Goal: Task Accomplishment & Management: Use online tool/utility

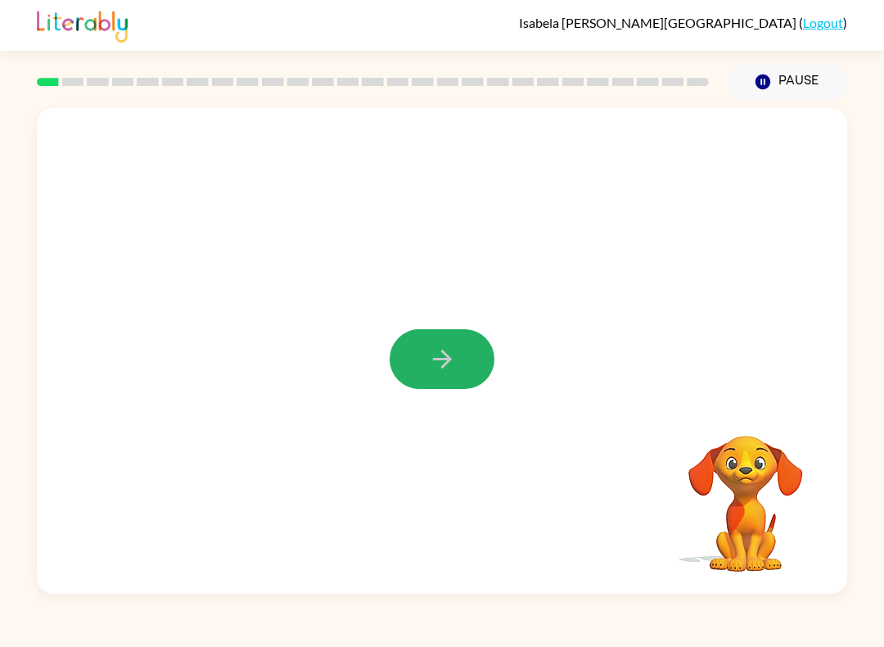
click at [435, 367] on icon "button" at bounding box center [442, 359] width 29 height 29
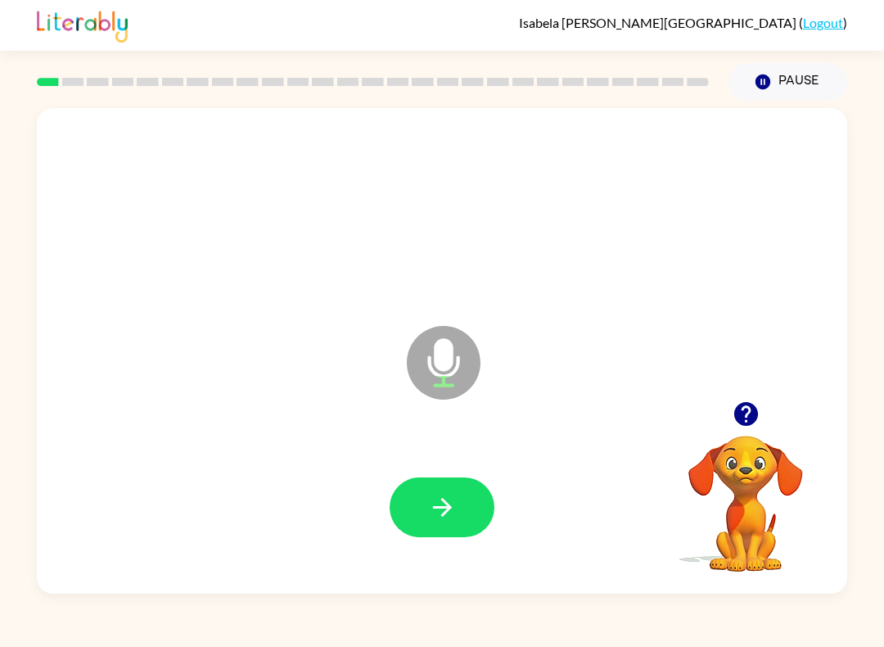
click at [448, 507] on icon "button" at bounding box center [441, 507] width 19 height 19
click at [457, 495] on button "button" at bounding box center [442, 507] width 105 height 60
click at [409, 521] on button "button" at bounding box center [442, 507] width 105 height 60
click at [428, 507] on icon "button" at bounding box center [442, 507] width 29 height 29
click at [448, 506] on icon "button" at bounding box center [441, 507] width 19 height 19
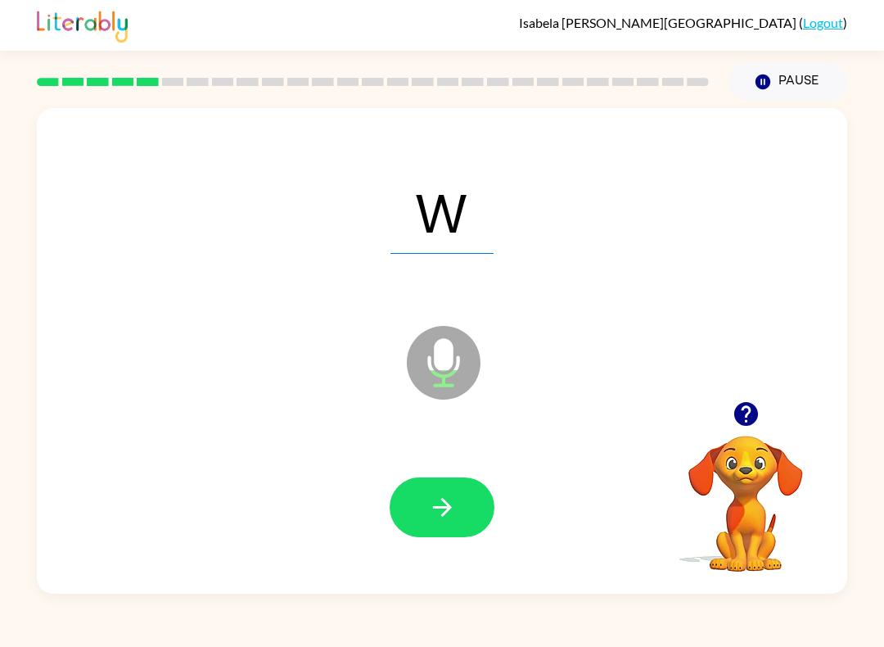
click at [418, 481] on button "button" at bounding box center [442, 507] width 105 height 60
click at [459, 479] on button "button" at bounding box center [442, 507] width 105 height 60
click at [482, 511] on button "button" at bounding box center [442, 507] width 105 height 60
click at [421, 511] on button "button" at bounding box center [442, 507] width 105 height 60
click at [462, 525] on button "button" at bounding box center [442, 507] width 105 height 60
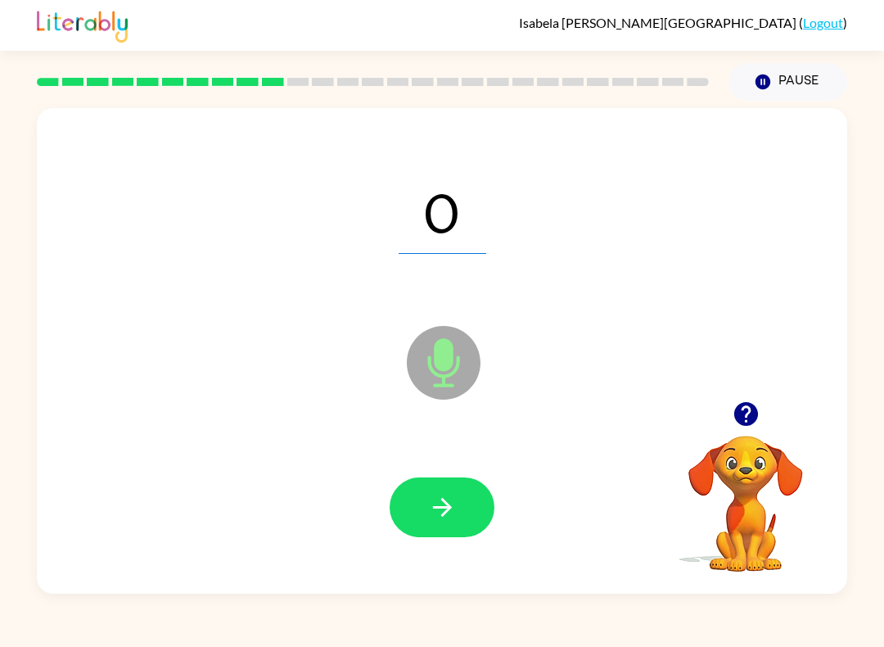
click at [453, 527] on button "button" at bounding box center [442, 507] width 105 height 60
click at [423, 521] on button "button" at bounding box center [442, 507] width 105 height 60
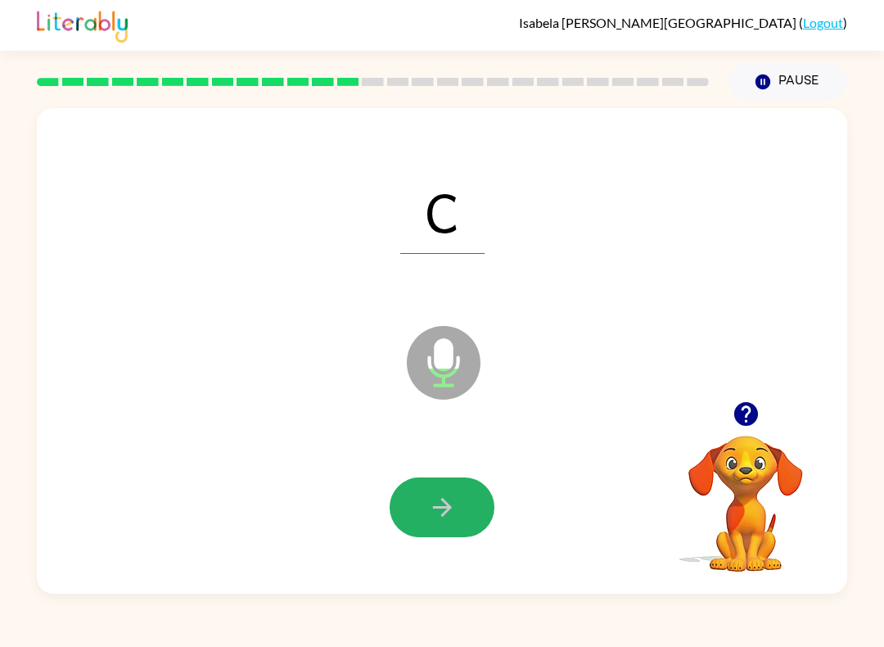
click at [453, 503] on icon "button" at bounding box center [442, 507] width 29 height 29
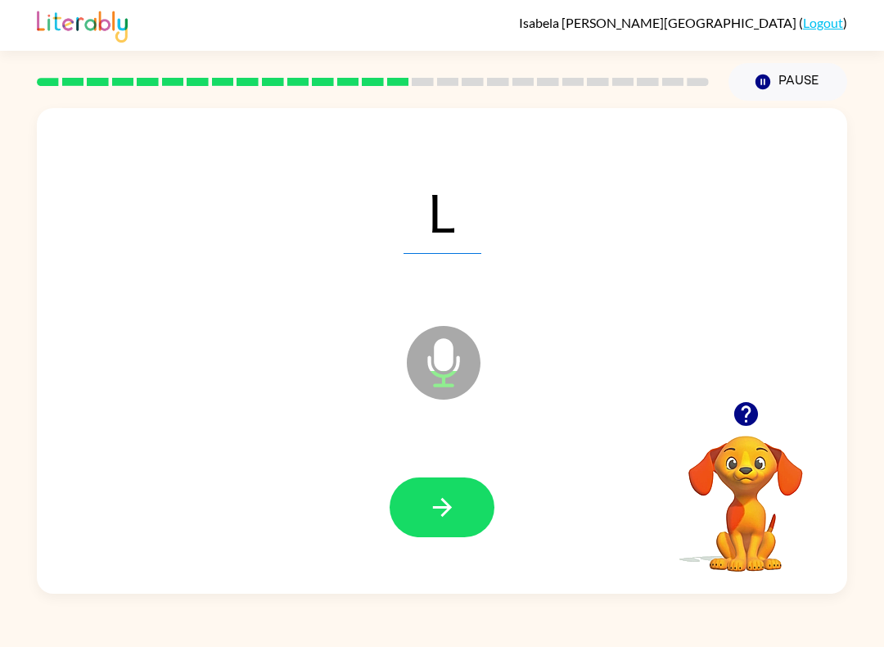
click at [470, 503] on button "button" at bounding box center [442, 507] width 105 height 60
click at [463, 506] on button "button" at bounding box center [442, 507] width 105 height 60
click at [469, 518] on button "button" at bounding box center [442, 507] width 105 height 60
click at [467, 517] on button "button" at bounding box center [442, 507] width 105 height 60
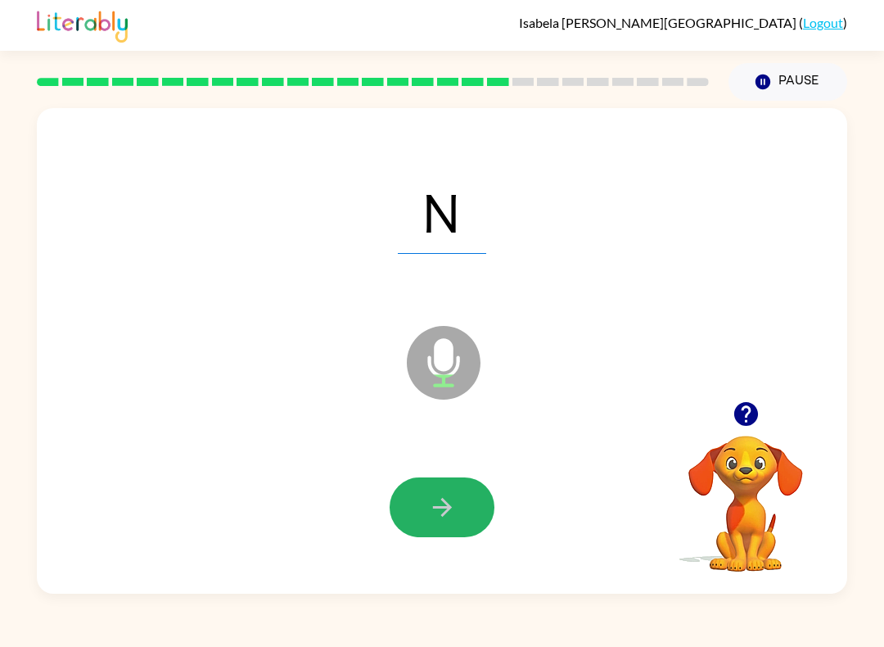
click at [454, 512] on icon "button" at bounding box center [442, 507] width 29 height 29
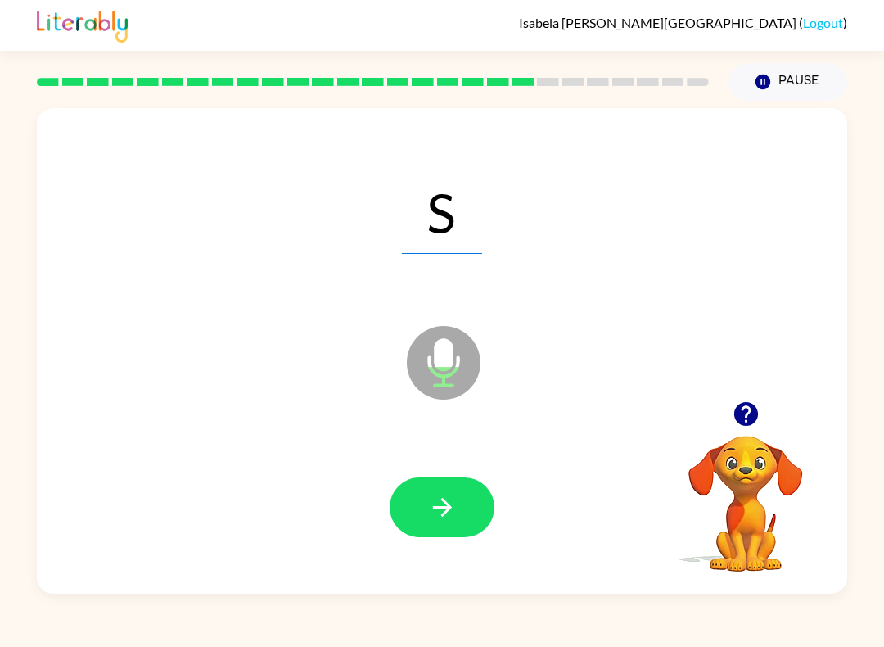
click at [467, 502] on button "button" at bounding box center [442, 507] width 105 height 60
click at [426, 506] on button "button" at bounding box center [442, 507] width 105 height 60
click at [453, 500] on icon "button" at bounding box center [442, 507] width 29 height 29
click at [403, 484] on button "button" at bounding box center [442, 507] width 105 height 60
click at [426, 518] on button "button" at bounding box center [442, 507] width 105 height 60
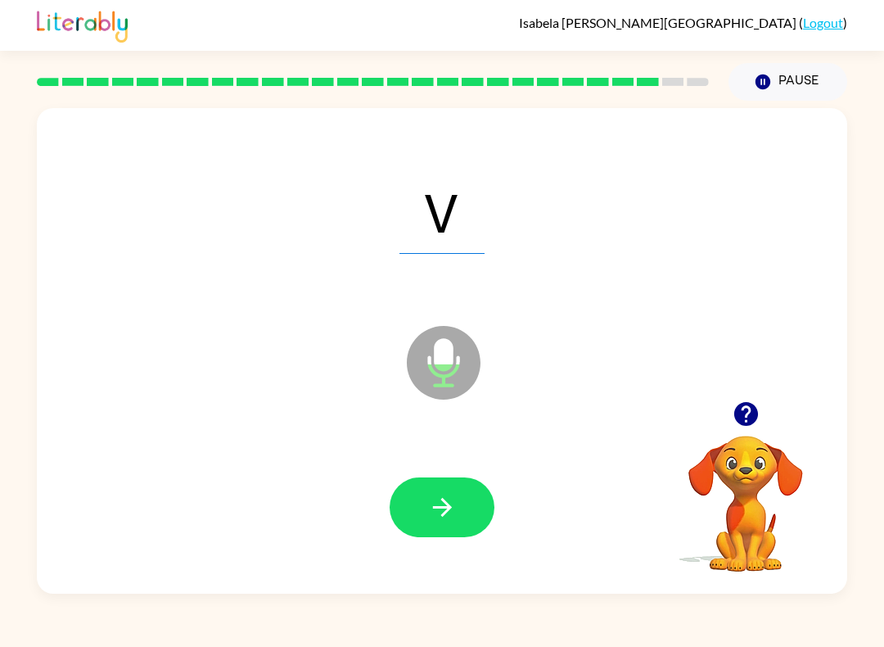
click at [455, 502] on icon "button" at bounding box center [442, 507] width 29 height 29
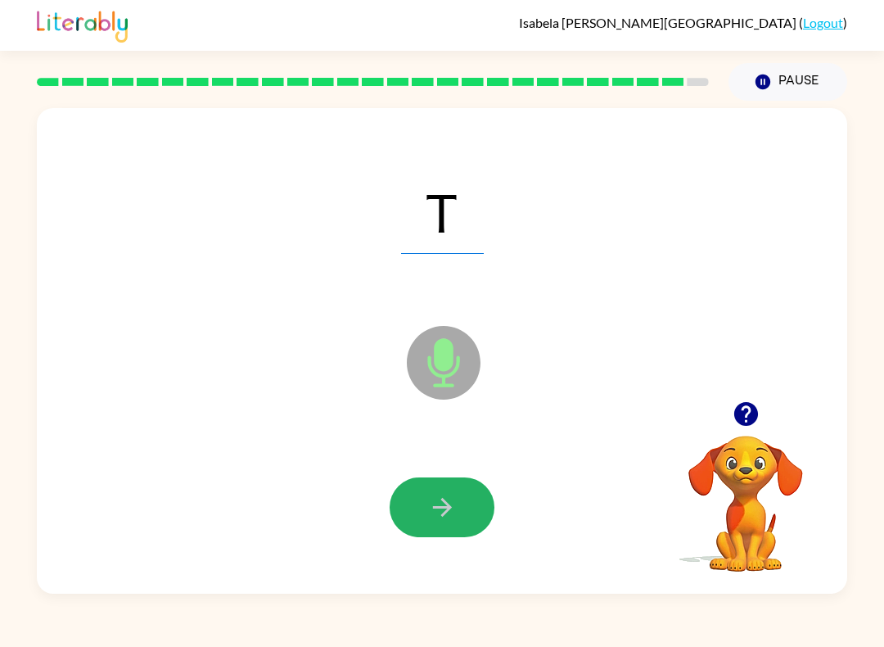
click at [449, 502] on icon "button" at bounding box center [442, 507] width 29 height 29
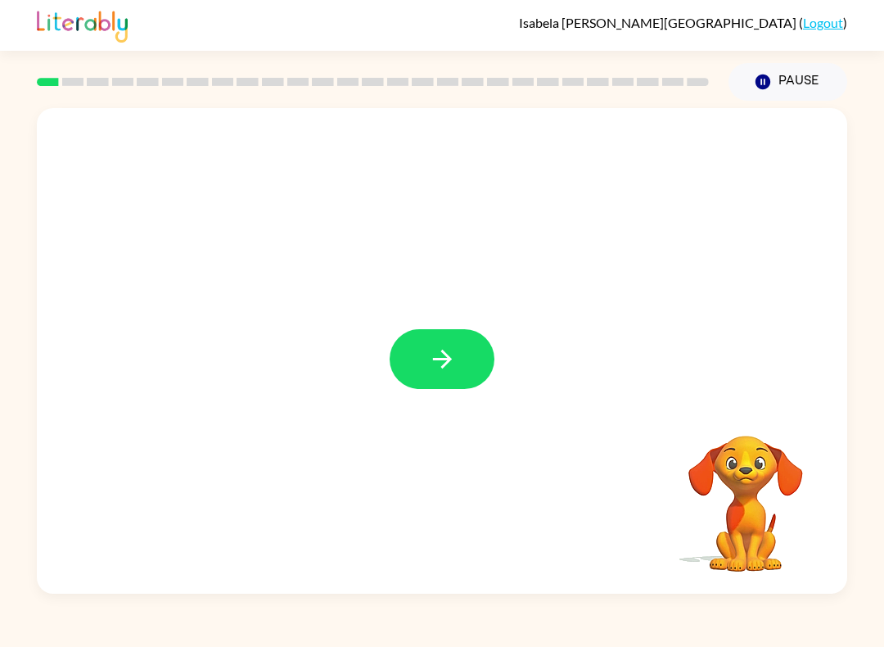
click at [433, 359] on icon "button" at bounding box center [441, 358] width 19 height 19
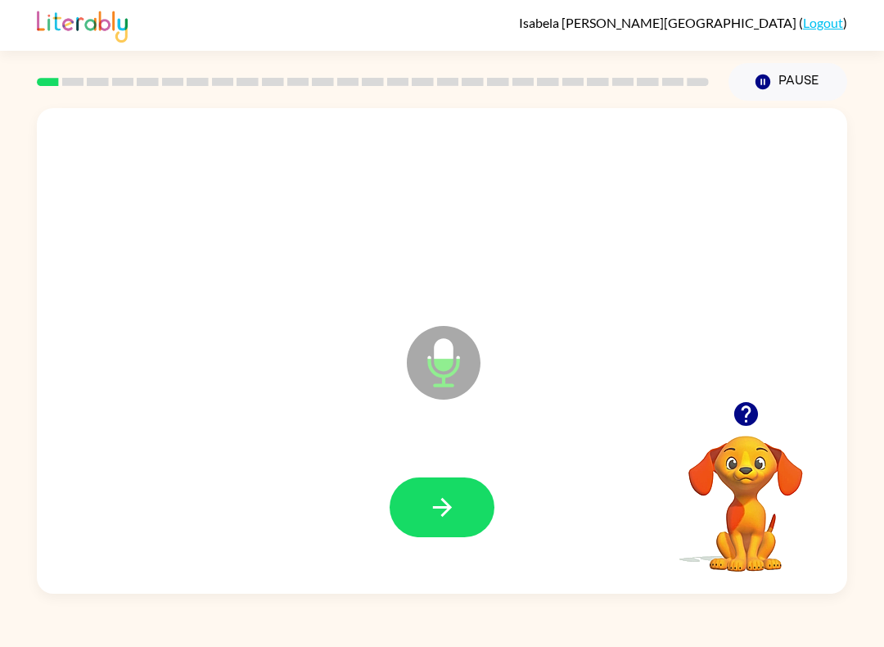
click at [459, 510] on button "button" at bounding box center [442, 507] width 105 height 60
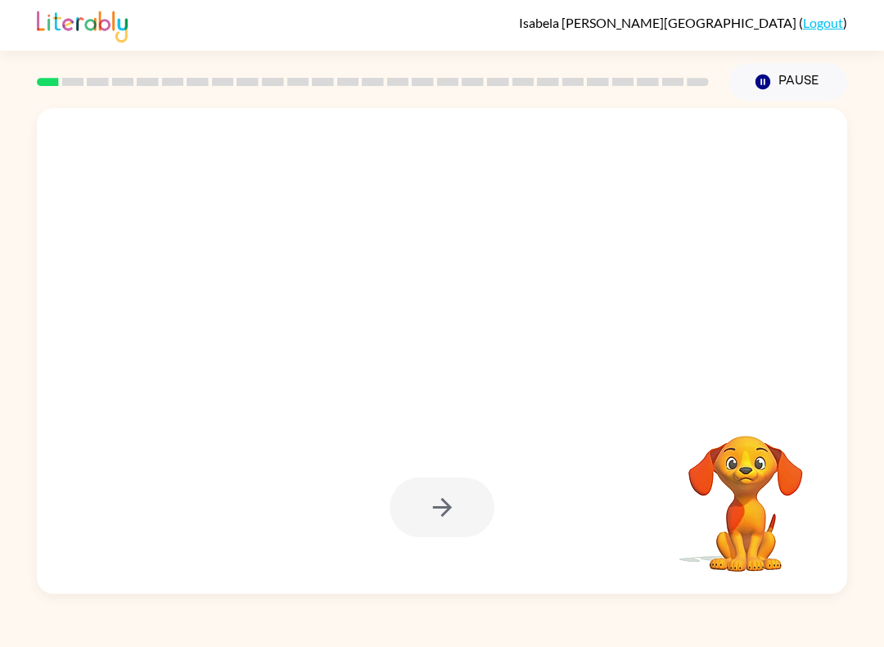
click at [780, 98] on button "Pause Pause" at bounding box center [787, 82] width 119 height 38
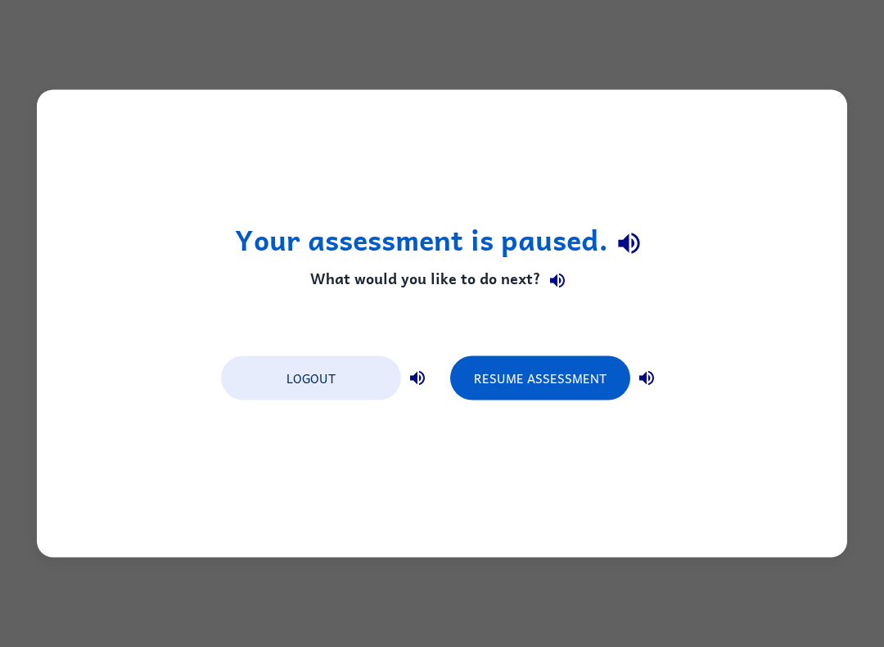
click at [512, 390] on button "Resume Assessment" at bounding box center [540, 378] width 180 height 44
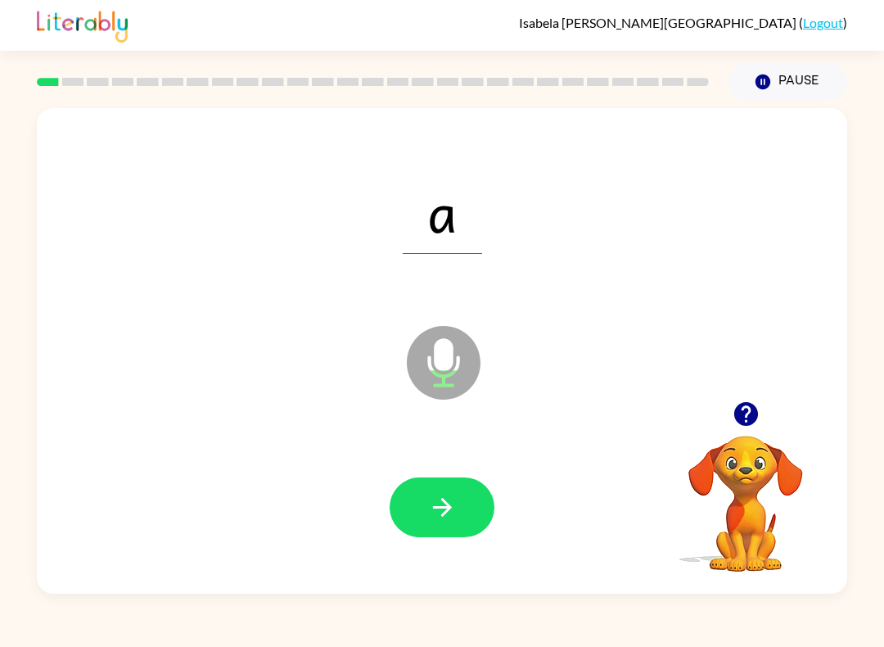
click at [465, 493] on button "button" at bounding box center [442, 507] width 105 height 60
click at [431, 488] on button "button" at bounding box center [442, 507] width 105 height 60
click at [428, 509] on icon "button" at bounding box center [442, 507] width 29 height 29
click at [426, 515] on button "button" at bounding box center [442, 507] width 105 height 60
click at [413, 496] on button "button" at bounding box center [442, 507] width 105 height 60
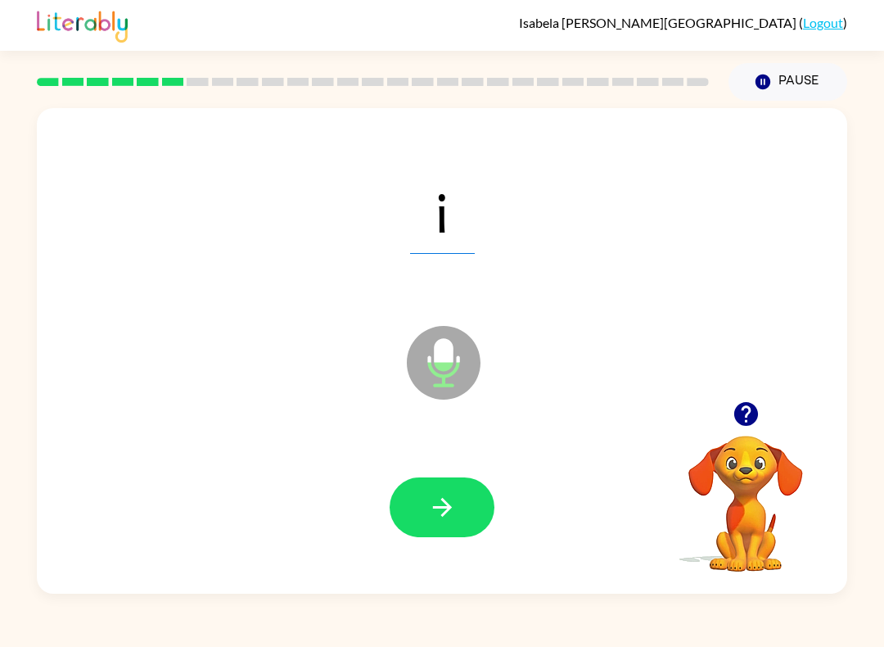
click at [447, 517] on icon "button" at bounding box center [442, 507] width 29 height 29
click at [441, 514] on icon "button" at bounding box center [442, 507] width 29 height 29
click at [403, 513] on button "button" at bounding box center [442, 507] width 105 height 60
click at [430, 516] on icon "button" at bounding box center [442, 507] width 29 height 29
click at [422, 492] on button "button" at bounding box center [442, 507] width 105 height 60
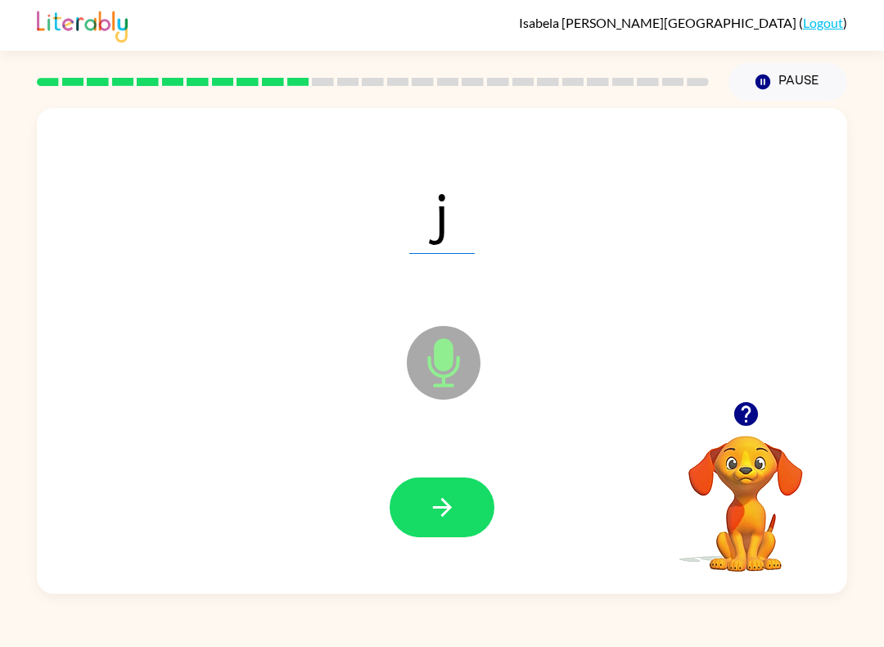
click at [430, 509] on icon "button" at bounding box center [442, 507] width 29 height 29
click at [431, 519] on icon "button" at bounding box center [442, 507] width 29 height 29
click at [434, 530] on button "button" at bounding box center [442, 507] width 105 height 60
click at [403, 501] on button "button" at bounding box center [442, 507] width 105 height 60
click at [419, 502] on button "button" at bounding box center [442, 507] width 105 height 60
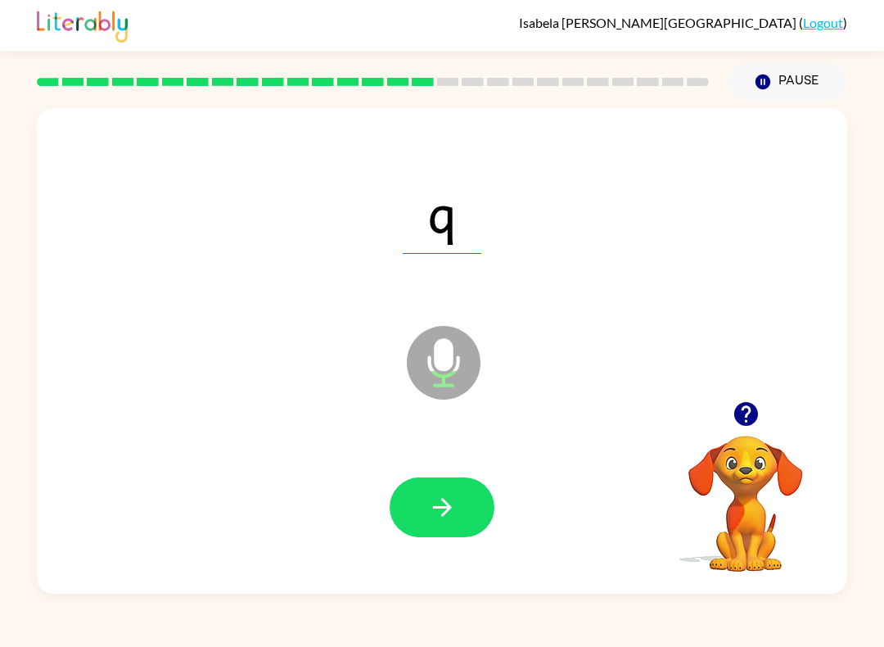
click at [396, 515] on button "button" at bounding box center [442, 507] width 105 height 60
click at [459, 522] on button "button" at bounding box center [442, 507] width 105 height 60
click at [425, 502] on button "button" at bounding box center [442, 507] width 105 height 60
click at [429, 520] on icon "button" at bounding box center [442, 507] width 29 height 29
click at [419, 525] on button "button" at bounding box center [442, 507] width 105 height 60
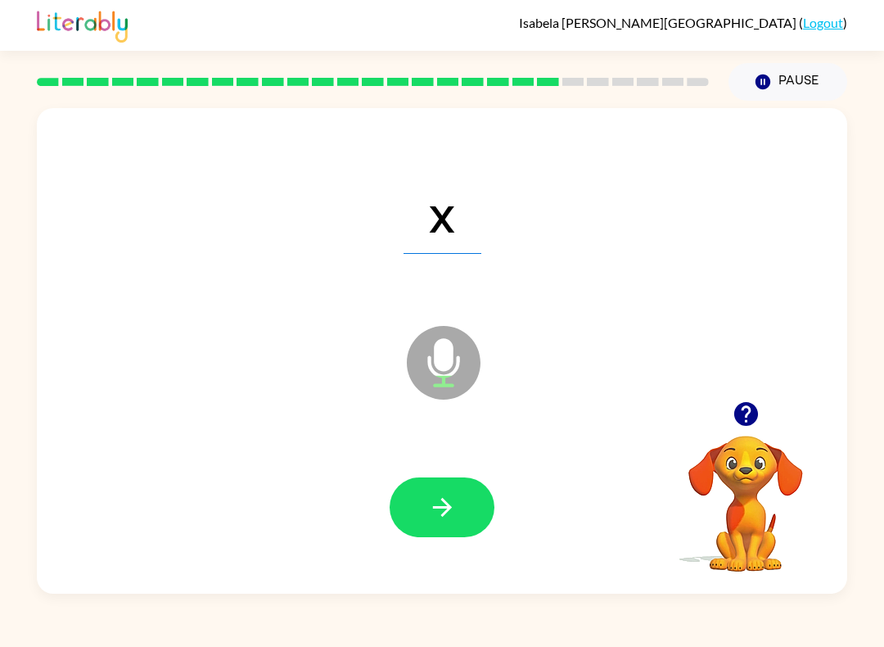
click at [469, 521] on button "button" at bounding box center [442, 507] width 105 height 60
click at [444, 513] on icon "button" at bounding box center [441, 507] width 19 height 19
click at [423, 494] on button "button" at bounding box center [442, 507] width 105 height 60
click at [428, 496] on icon "button" at bounding box center [442, 507] width 29 height 29
click at [417, 520] on button "button" at bounding box center [442, 507] width 105 height 60
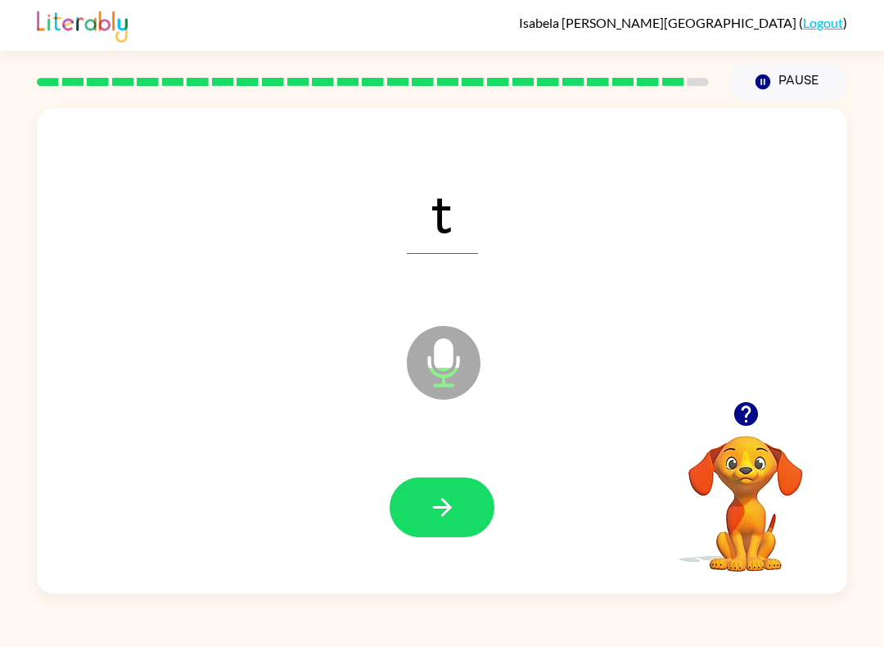
click at [421, 504] on button "button" at bounding box center [442, 507] width 105 height 60
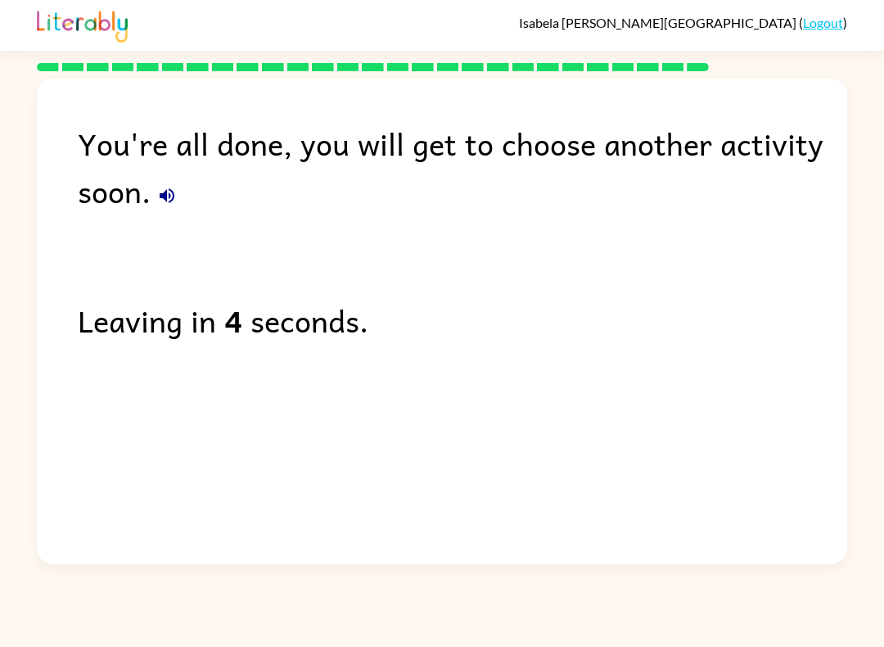
click at [815, 25] on link "Logout" at bounding box center [823, 23] width 40 height 16
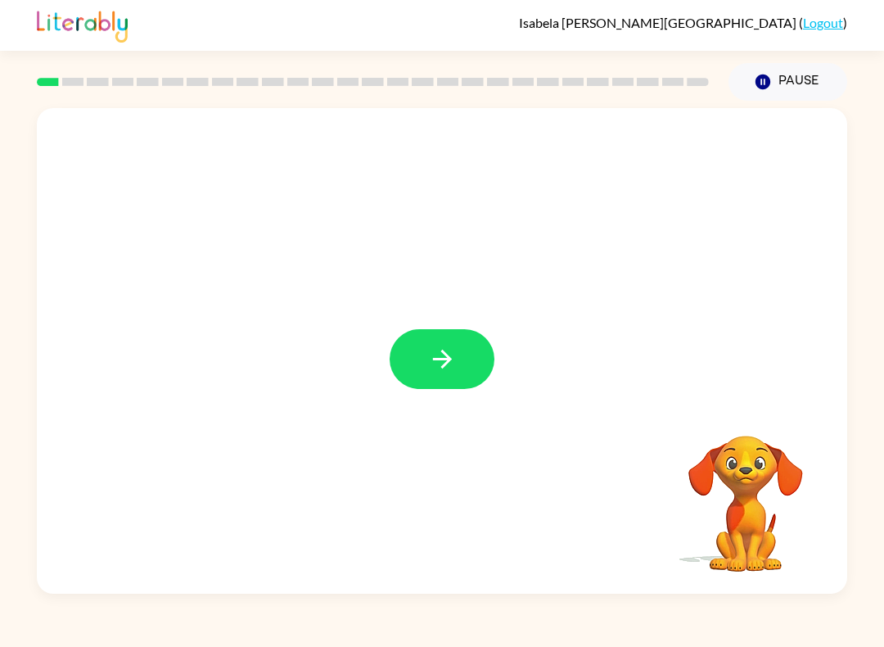
click at [473, 399] on div at bounding box center [442, 350] width 810 height 485
click at [441, 367] on icon "button" at bounding box center [441, 358] width 19 height 19
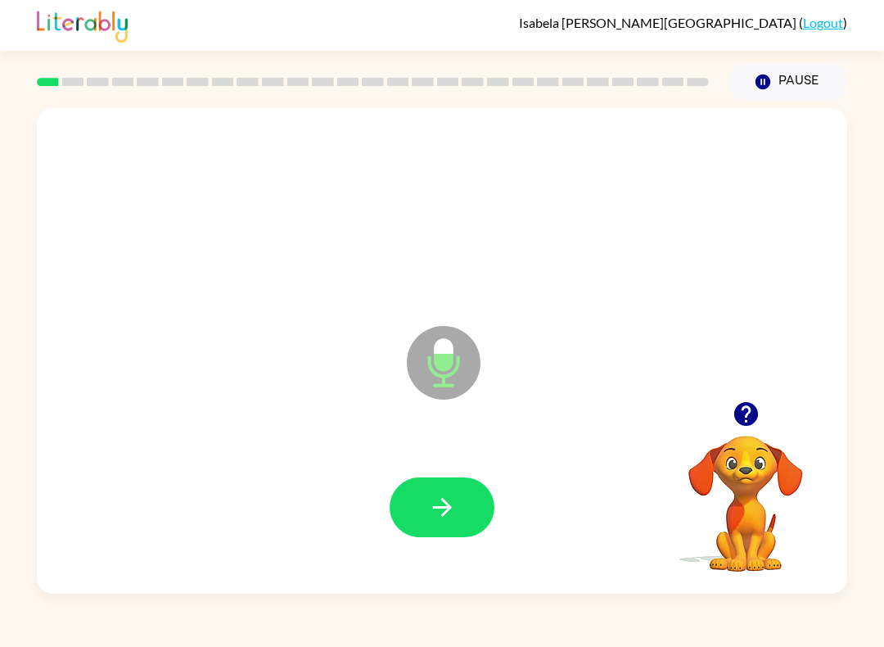
click at [428, 511] on icon "button" at bounding box center [442, 507] width 29 height 29
click at [434, 510] on icon "button" at bounding box center [442, 507] width 29 height 29
click at [441, 511] on icon "button" at bounding box center [442, 507] width 29 height 29
click at [456, 506] on icon "button" at bounding box center [442, 507] width 29 height 29
click at [456, 515] on icon "button" at bounding box center [442, 507] width 29 height 29
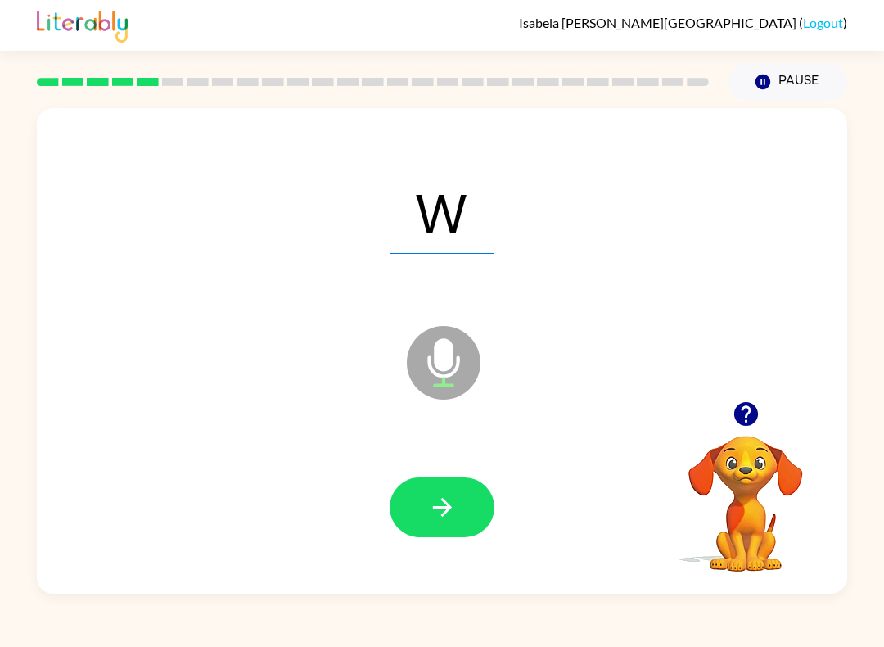
click at [413, 480] on button "button" at bounding box center [442, 507] width 105 height 60
click at [439, 530] on button "button" at bounding box center [442, 507] width 105 height 60
click at [417, 489] on button "button" at bounding box center [442, 507] width 105 height 60
click at [434, 516] on icon "button" at bounding box center [442, 507] width 29 height 29
click at [471, 523] on button "button" at bounding box center [442, 507] width 105 height 60
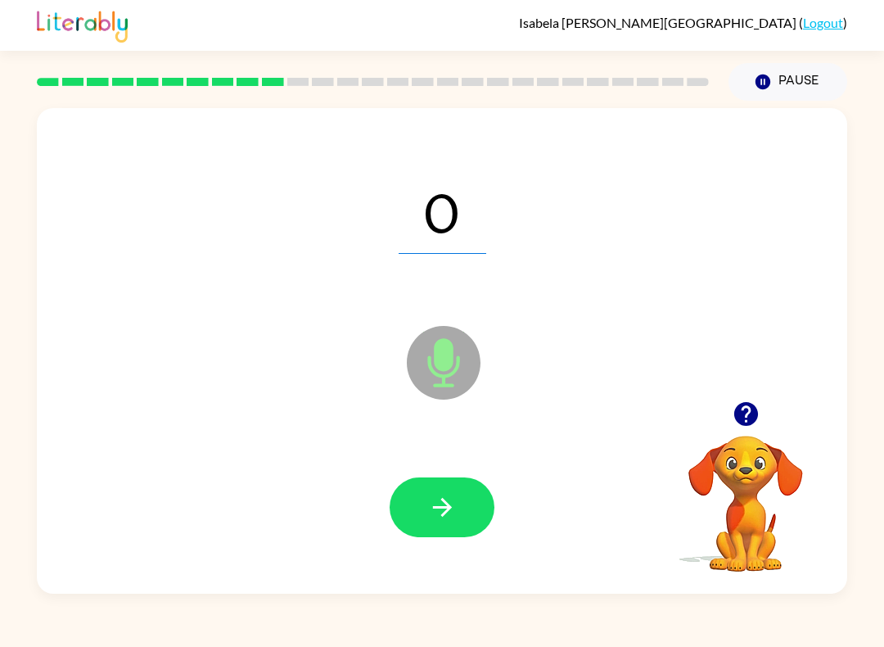
click at [456, 513] on icon "button" at bounding box center [442, 507] width 29 height 29
click at [452, 524] on button "button" at bounding box center [442, 507] width 105 height 60
click at [435, 512] on icon "button" at bounding box center [442, 507] width 29 height 29
click at [441, 504] on icon "button" at bounding box center [442, 507] width 29 height 29
click at [420, 505] on button "button" at bounding box center [442, 507] width 105 height 60
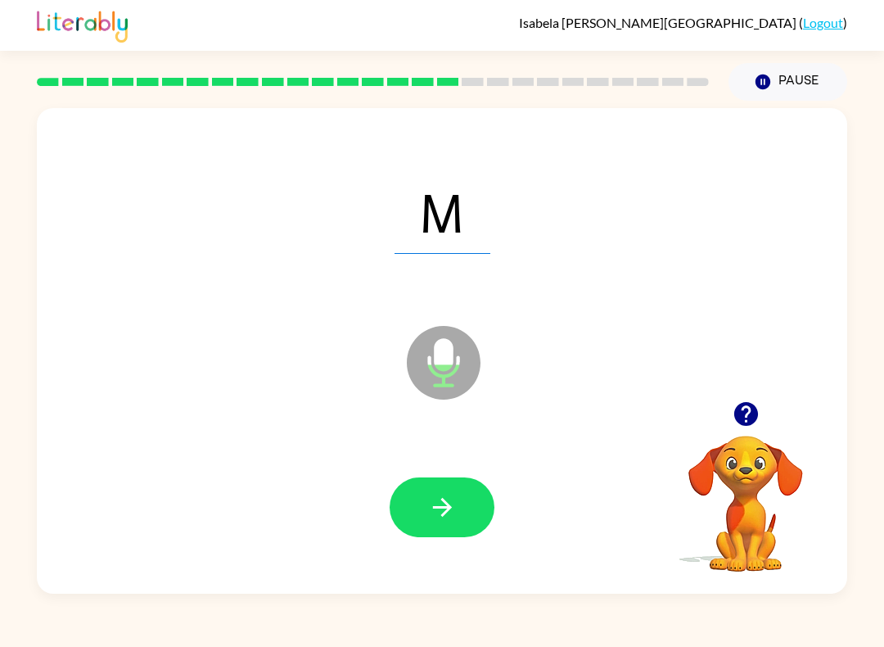
click at [398, 515] on button "button" at bounding box center [442, 507] width 105 height 60
click at [441, 525] on button "button" at bounding box center [442, 507] width 105 height 60
click at [424, 518] on button "button" at bounding box center [442, 507] width 105 height 60
click at [412, 507] on button "button" at bounding box center [442, 507] width 105 height 60
click at [426, 505] on button "button" at bounding box center [442, 507] width 105 height 60
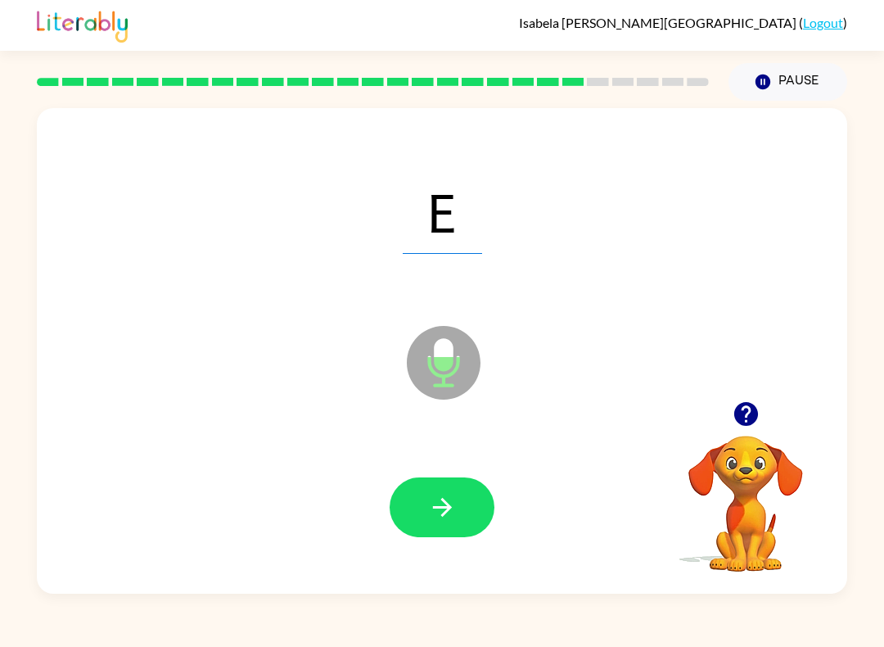
click at [445, 525] on button "button" at bounding box center [442, 507] width 105 height 60
click at [422, 513] on button "button" at bounding box center [442, 507] width 105 height 60
click at [430, 514] on icon "button" at bounding box center [442, 507] width 29 height 29
click at [445, 513] on icon "button" at bounding box center [441, 507] width 19 height 19
click at [435, 508] on icon "button" at bounding box center [441, 507] width 19 height 19
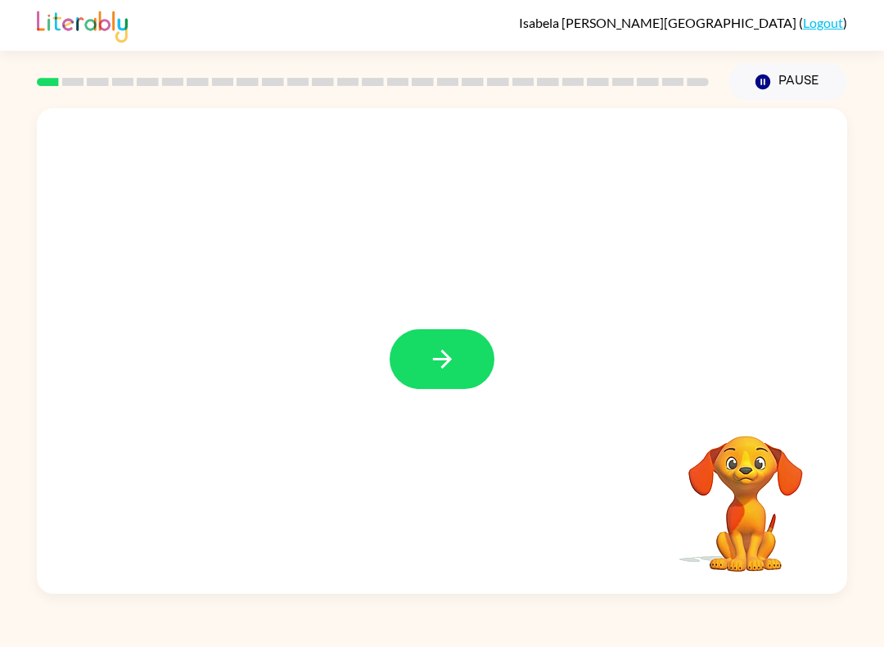
click at [451, 351] on icon "button" at bounding box center [442, 359] width 29 height 29
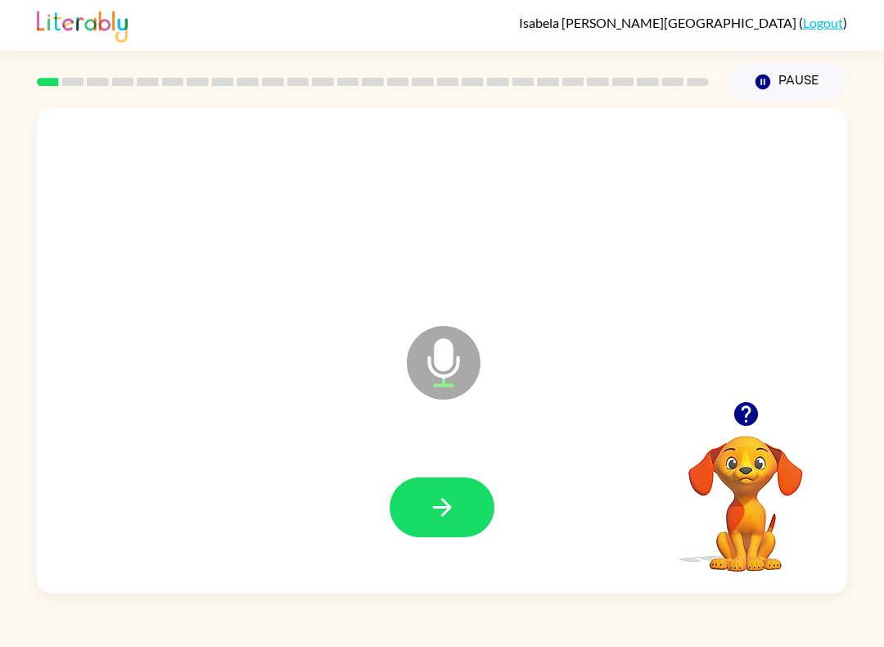
click at [451, 509] on icon "button" at bounding box center [442, 507] width 29 height 29
click at [463, 502] on button "button" at bounding box center [442, 507] width 105 height 60
click at [435, 491] on button "button" at bounding box center [442, 507] width 105 height 60
click at [457, 509] on button "button" at bounding box center [442, 507] width 105 height 60
click at [456, 496] on icon "button" at bounding box center [442, 507] width 29 height 29
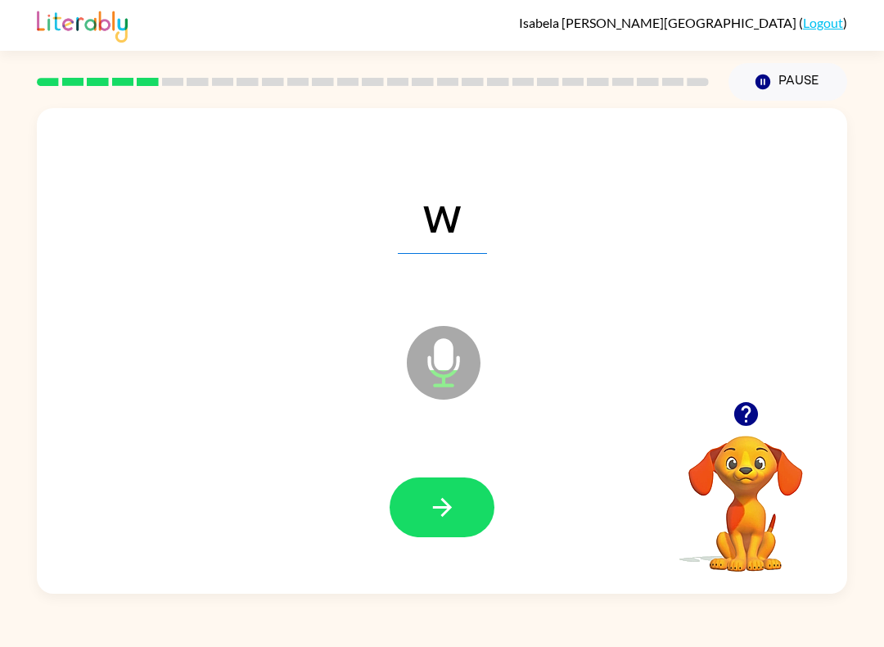
click at [468, 501] on button "button" at bounding box center [442, 507] width 105 height 60
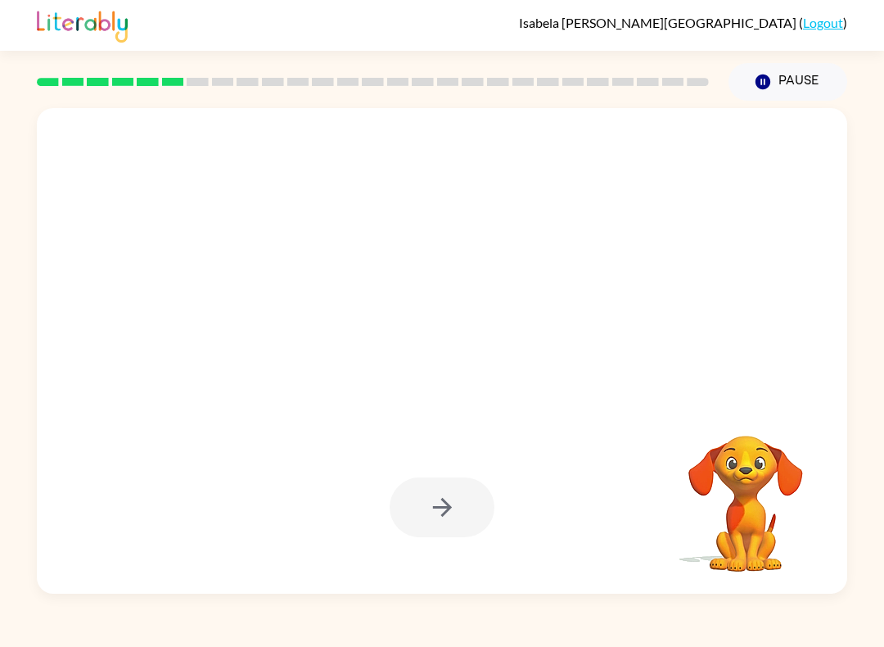
click at [803, 83] on button "Pause Pause" at bounding box center [787, 82] width 119 height 38
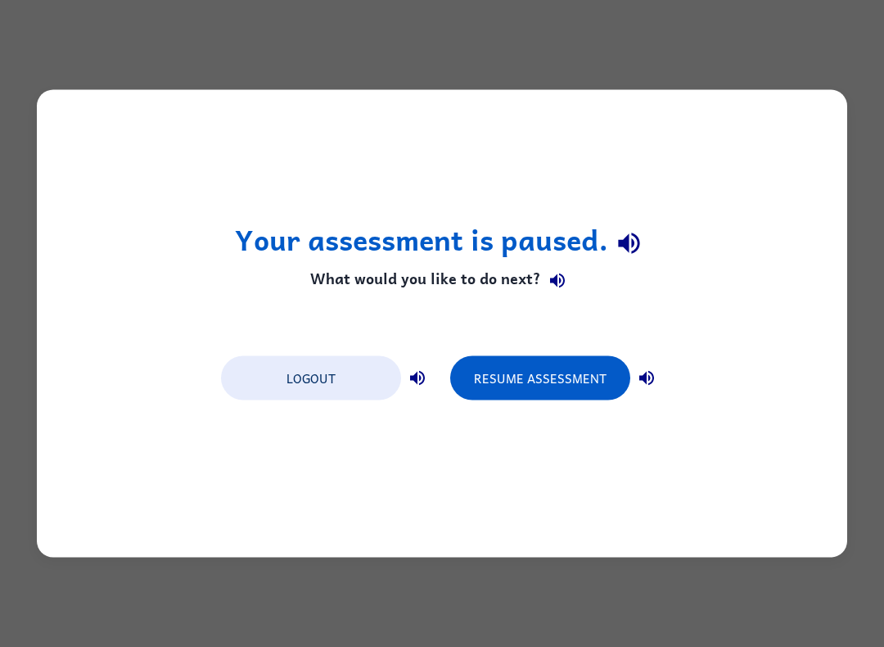
click at [578, 374] on button "Resume Assessment" at bounding box center [540, 378] width 180 height 44
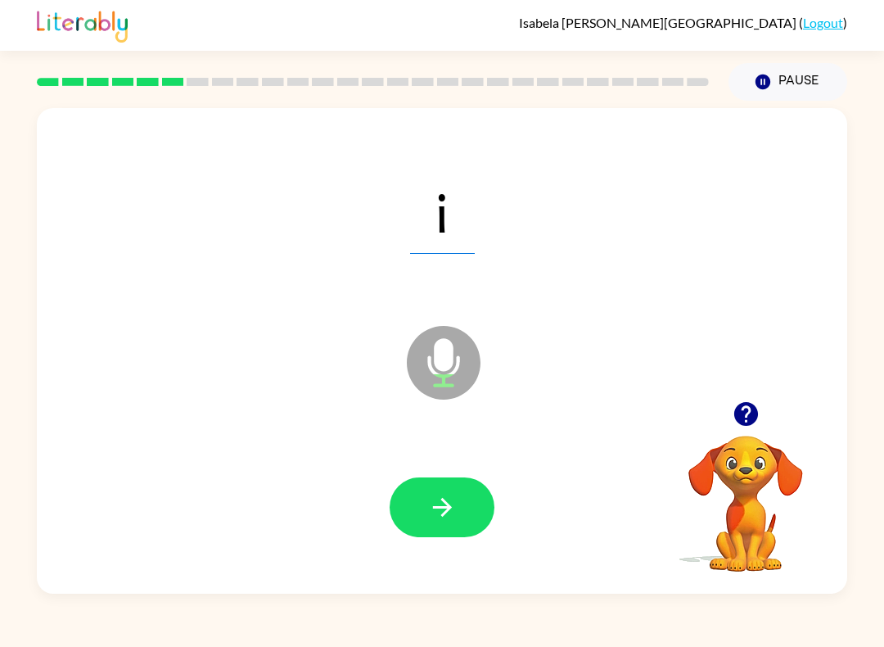
click at [447, 514] on icon "button" at bounding box center [442, 507] width 29 height 29
click at [455, 509] on icon "button" at bounding box center [442, 507] width 29 height 29
click at [466, 502] on button "button" at bounding box center [442, 507] width 105 height 60
click at [453, 504] on icon "button" at bounding box center [442, 507] width 29 height 29
click at [467, 509] on button "button" at bounding box center [442, 507] width 105 height 60
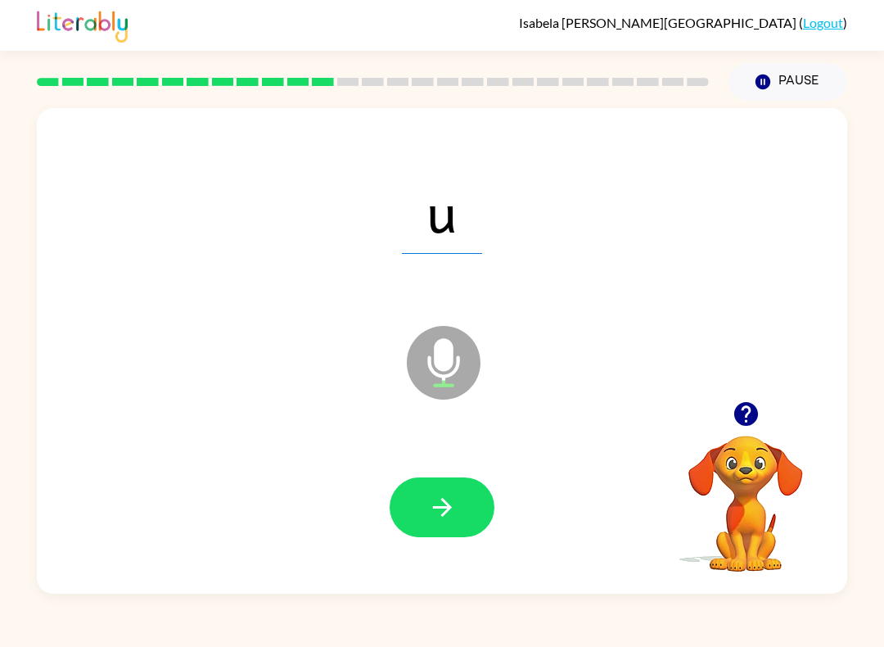
click at [470, 501] on button "button" at bounding box center [442, 507] width 105 height 60
click at [444, 510] on icon "button" at bounding box center [442, 507] width 29 height 29
click at [455, 507] on icon "button" at bounding box center [442, 507] width 29 height 29
click at [462, 502] on button "button" at bounding box center [442, 507] width 105 height 60
click at [798, 77] on button "Pause Pause" at bounding box center [787, 82] width 119 height 38
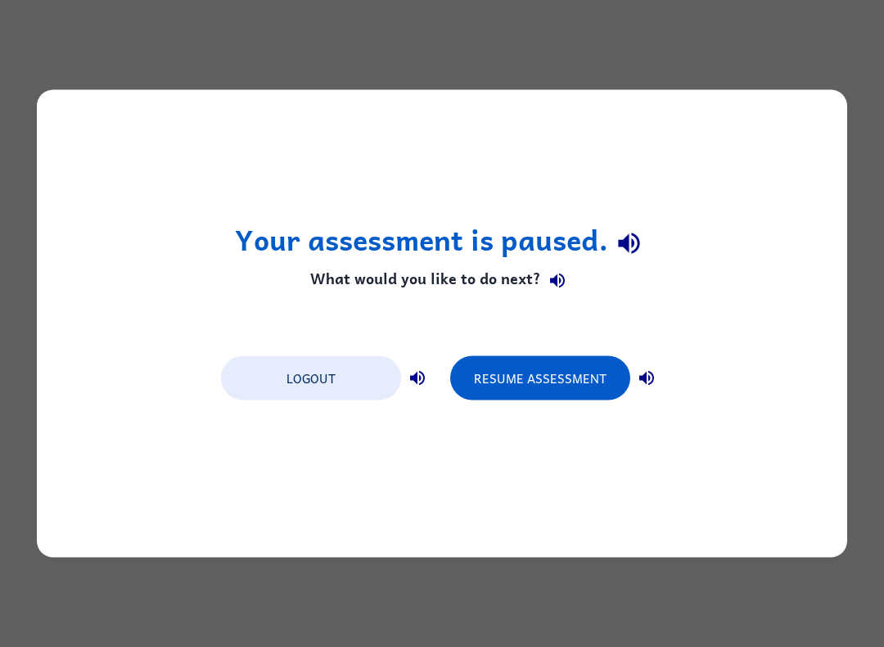
click at [571, 364] on button "Resume Assessment" at bounding box center [540, 378] width 180 height 44
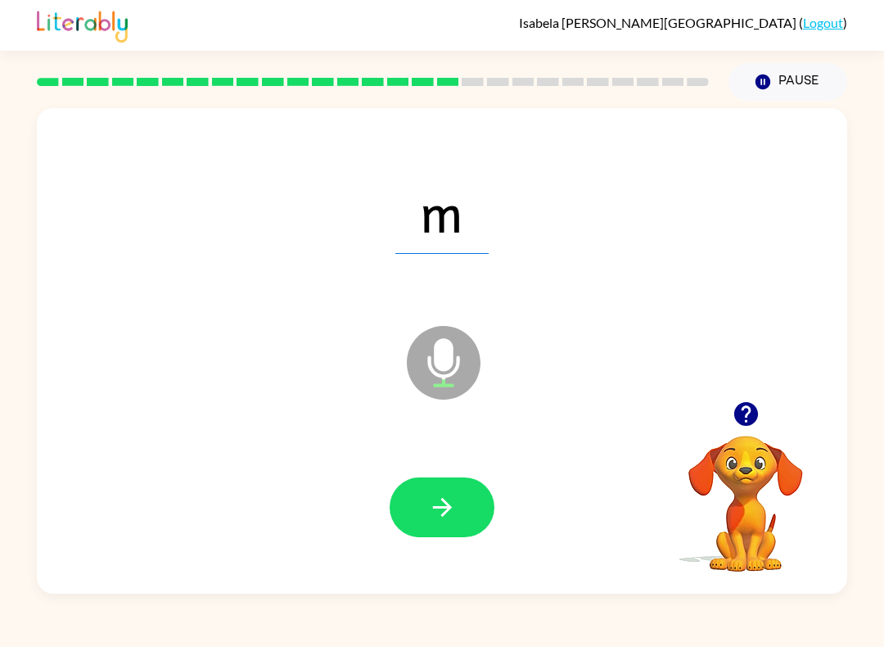
click at [472, 499] on button "button" at bounding box center [442, 507] width 105 height 60
click at [434, 498] on icon "button" at bounding box center [442, 507] width 29 height 29
click at [453, 523] on button "button" at bounding box center [442, 507] width 105 height 60
click at [453, 511] on icon "button" at bounding box center [442, 507] width 29 height 29
click at [462, 498] on button "button" at bounding box center [442, 507] width 105 height 60
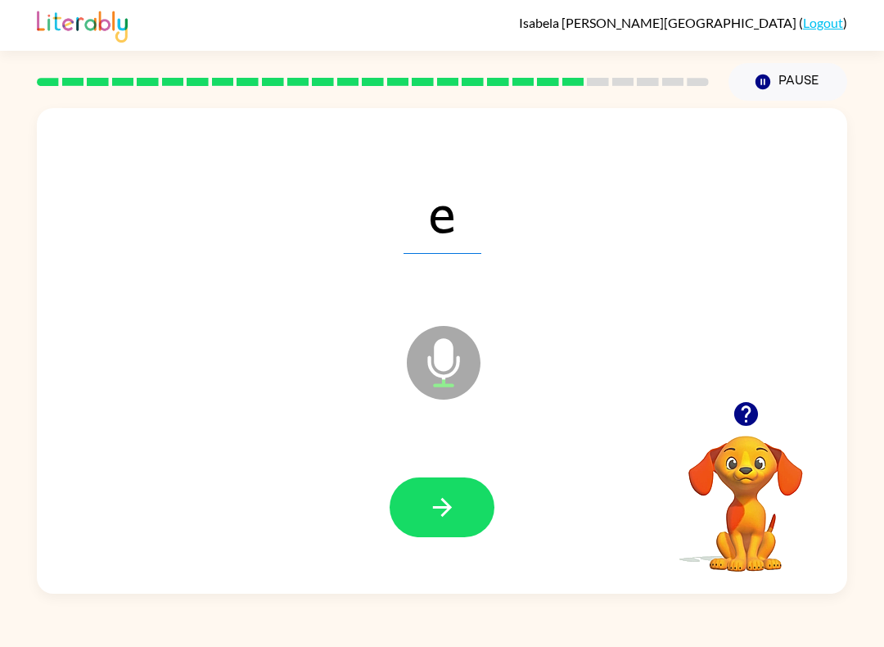
click at [456, 489] on button "button" at bounding box center [442, 507] width 105 height 60
click at [475, 501] on button "button" at bounding box center [442, 507] width 105 height 60
click at [473, 495] on button "button" at bounding box center [442, 507] width 105 height 60
click at [441, 498] on icon "button" at bounding box center [442, 507] width 29 height 29
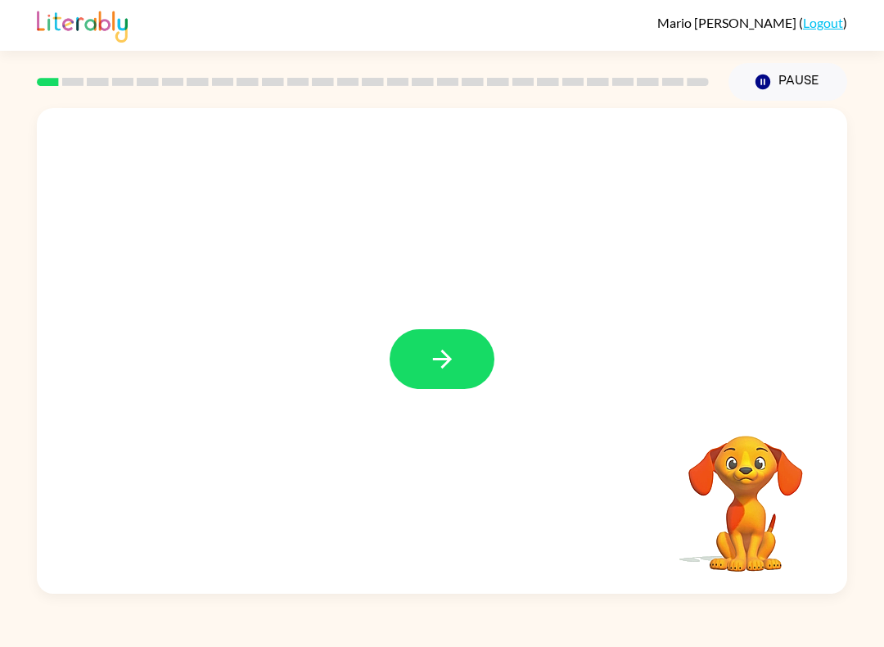
click at [461, 374] on button "button" at bounding box center [442, 359] width 105 height 60
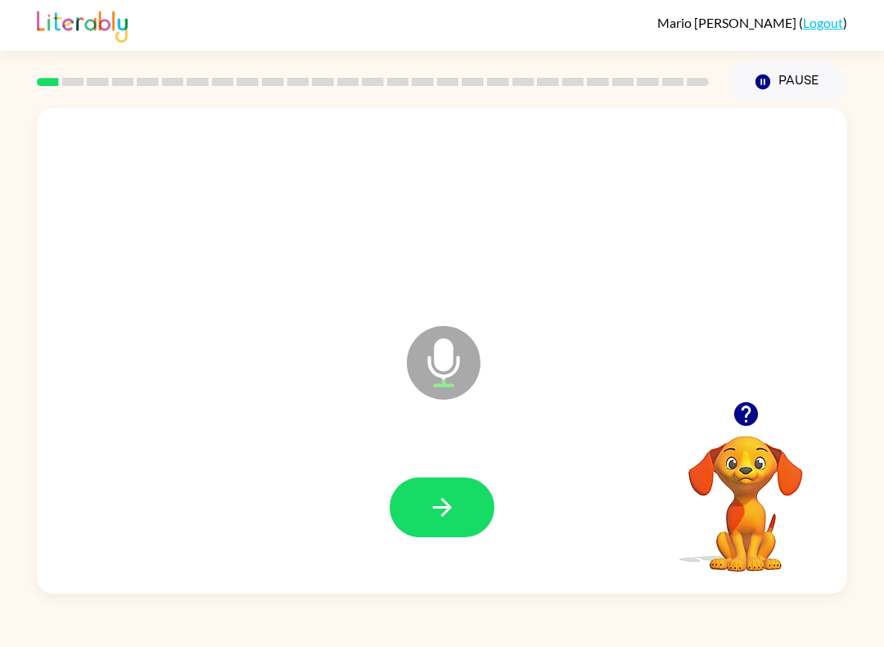
click at [457, 507] on button "button" at bounding box center [442, 507] width 105 height 60
click at [459, 507] on button "button" at bounding box center [442, 507] width 105 height 60
click at [475, 498] on button "button" at bounding box center [442, 507] width 105 height 60
click at [458, 521] on button "button" at bounding box center [442, 507] width 105 height 60
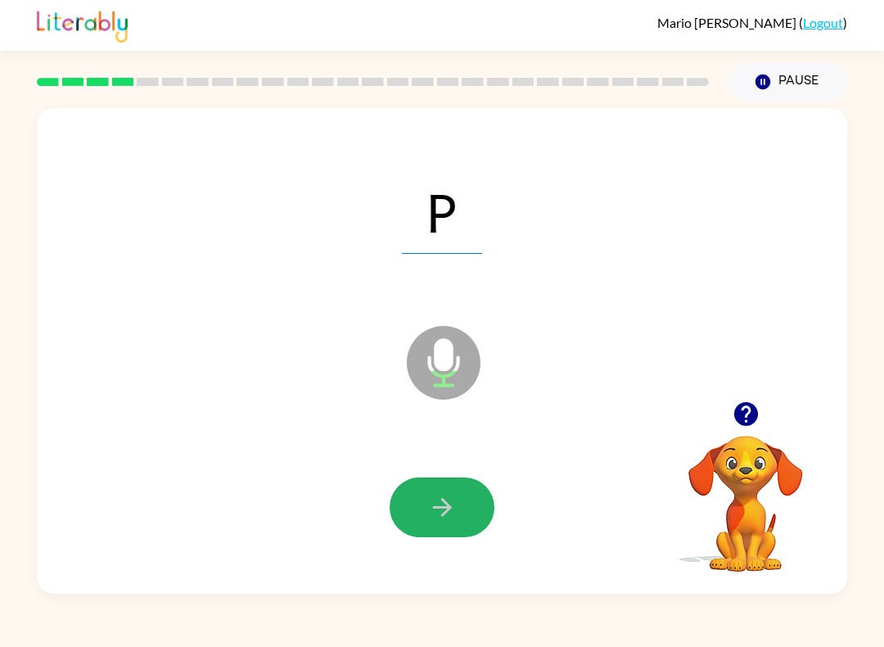
click at [431, 503] on icon "button" at bounding box center [442, 507] width 29 height 29
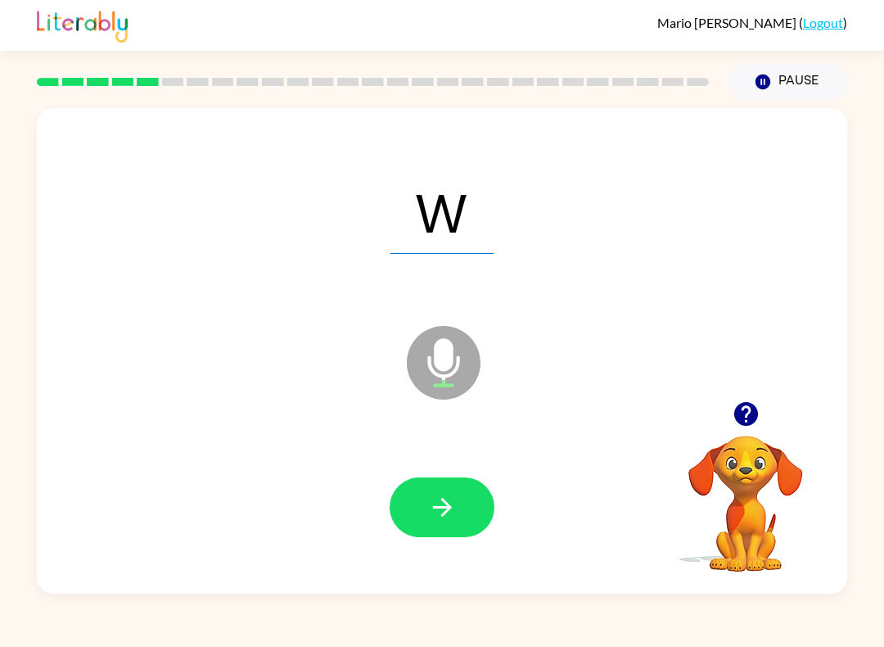
click at [426, 502] on button "button" at bounding box center [442, 507] width 105 height 60
click at [465, 504] on button "button" at bounding box center [442, 507] width 105 height 60
click at [452, 480] on button "button" at bounding box center [442, 507] width 105 height 60
click at [471, 497] on button "button" at bounding box center [442, 507] width 105 height 60
click at [457, 502] on button "button" at bounding box center [442, 507] width 105 height 60
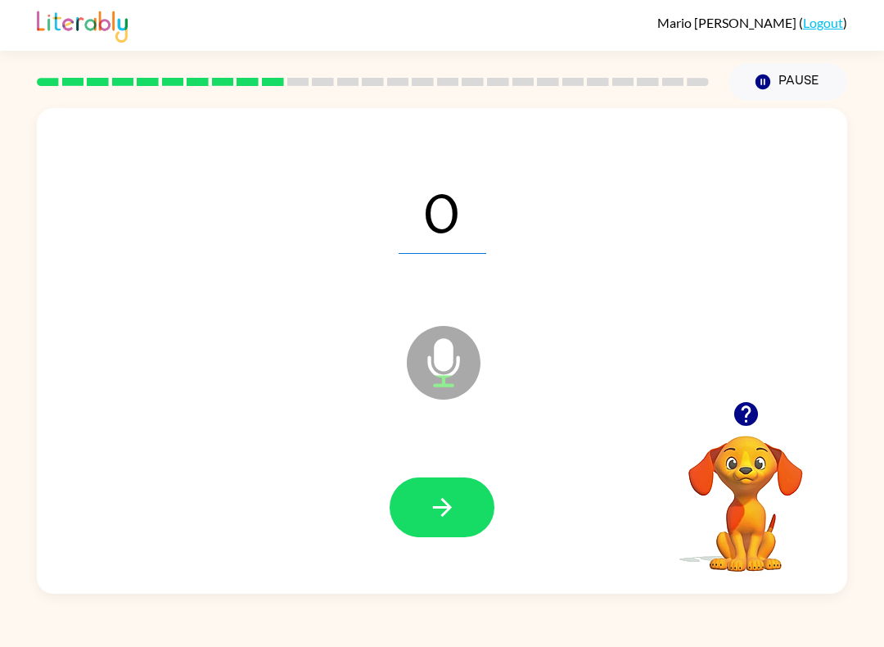
click at [459, 499] on button "button" at bounding box center [442, 507] width 105 height 60
click at [473, 505] on button "button" at bounding box center [442, 507] width 105 height 60
click at [463, 502] on button "button" at bounding box center [442, 507] width 105 height 60
click at [476, 501] on button "button" at bounding box center [442, 507] width 105 height 60
click at [491, 503] on button "button" at bounding box center [442, 507] width 105 height 60
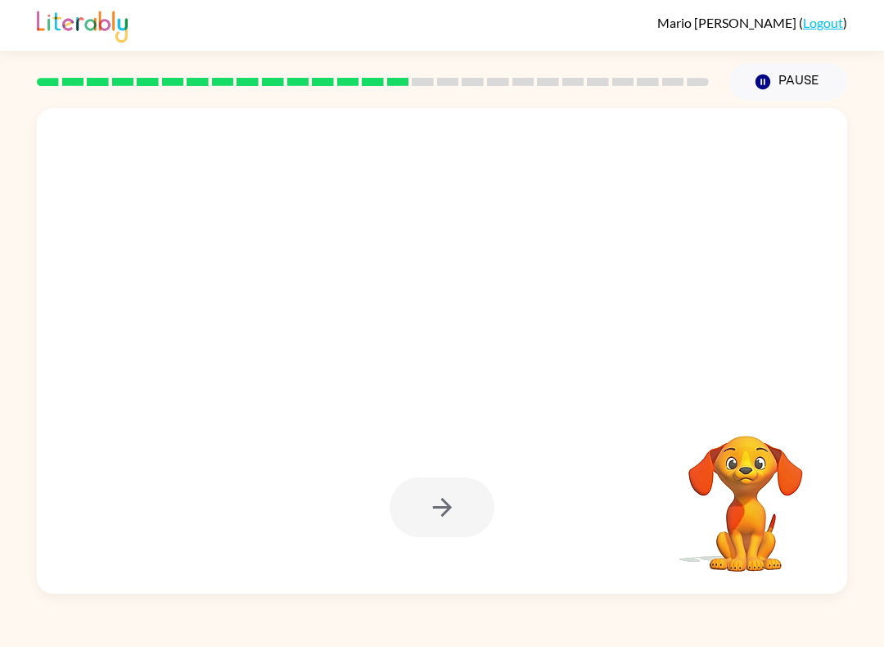
click at [809, 83] on button "Pause Pause" at bounding box center [787, 82] width 119 height 38
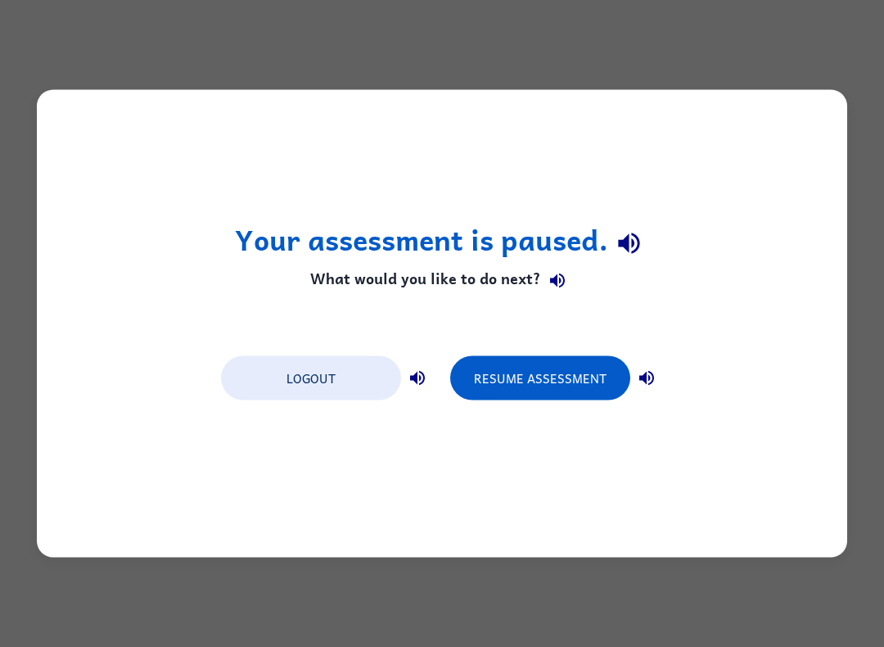
click at [571, 376] on button "Resume Assessment" at bounding box center [540, 378] width 180 height 44
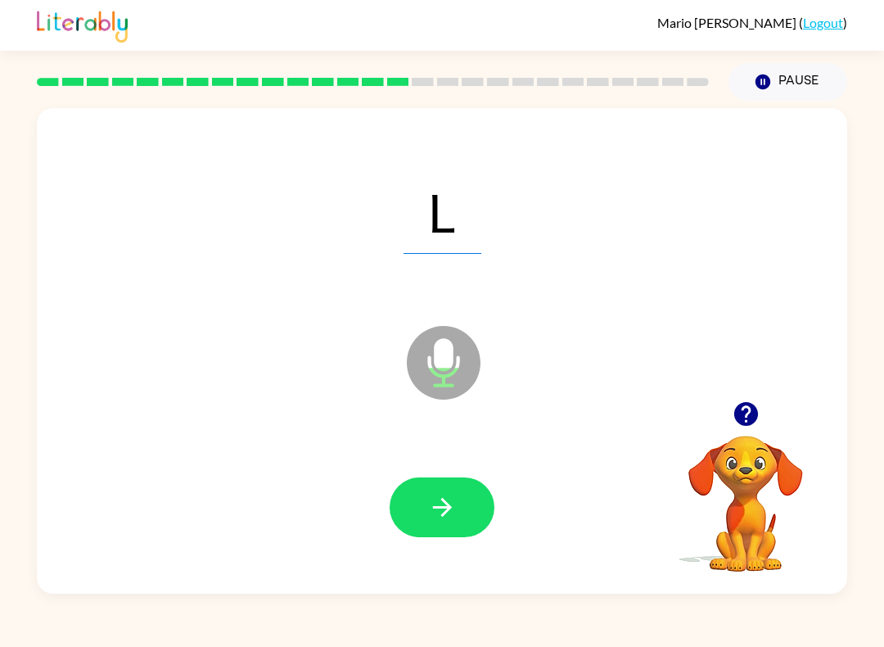
click at [492, 501] on button "button" at bounding box center [442, 507] width 105 height 60
click at [432, 499] on icon "button" at bounding box center [442, 507] width 29 height 29
click at [465, 508] on button "button" at bounding box center [442, 507] width 105 height 60
click at [459, 519] on button "button" at bounding box center [442, 507] width 105 height 60
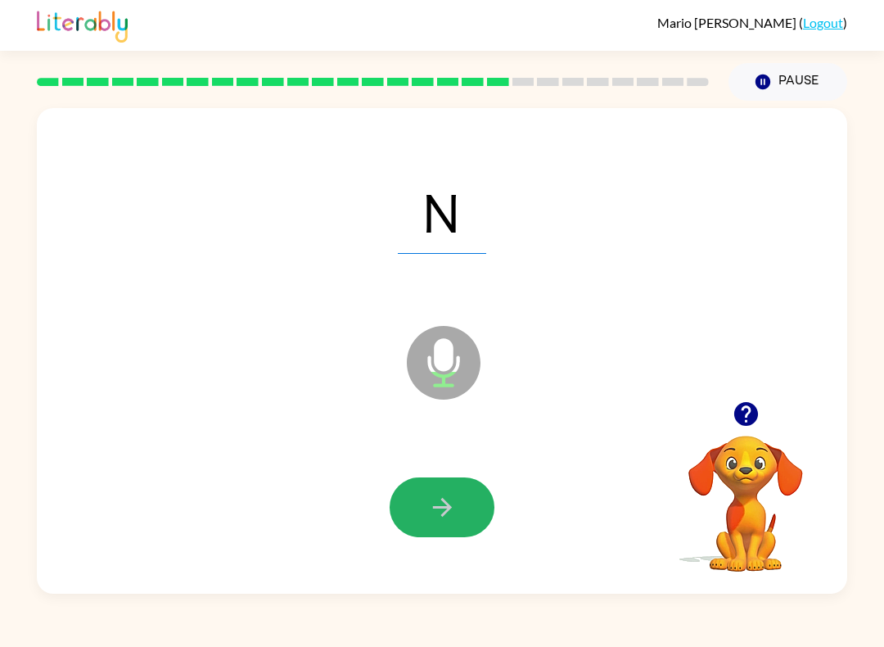
click at [464, 512] on button "button" at bounding box center [442, 507] width 105 height 60
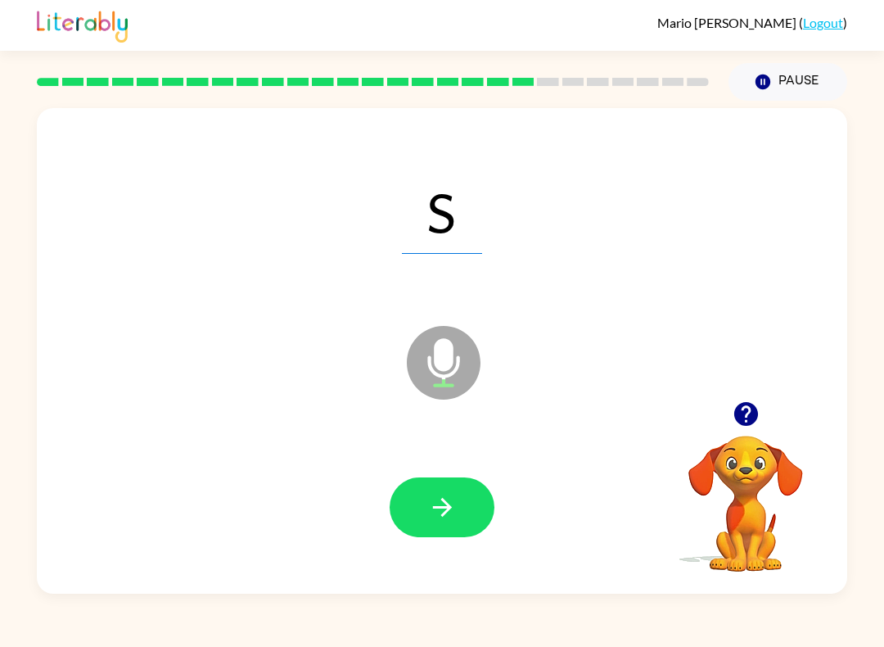
click at [471, 498] on button "button" at bounding box center [442, 507] width 105 height 60
click at [460, 516] on button "button" at bounding box center [442, 507] width 105 height 60
click at [469, 500] on button "button" at bounding box center [442, 507] width 105 height 60
click at [473, 489] on button "button" at bounding box center [442, 507] width 105 height 60
click at [471, 496] on button "button" at bounding box center [442, 507] width 105 height 60
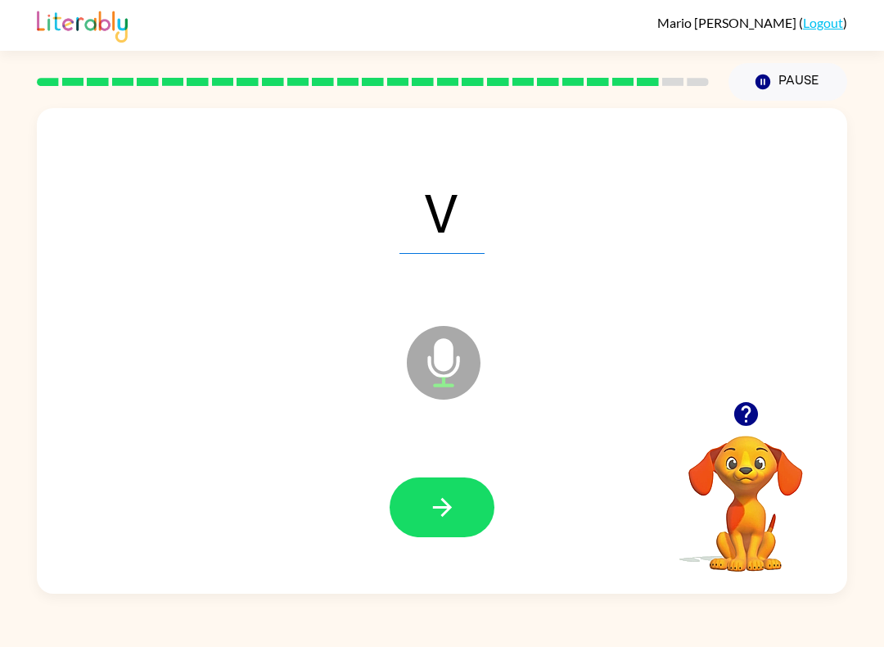
click at [469, 496] on button "button" at bounding box center [442, 507] width 105 height 60
click at [468, 493] on button "button" at bounding box center [442, 507] width 105 height 60
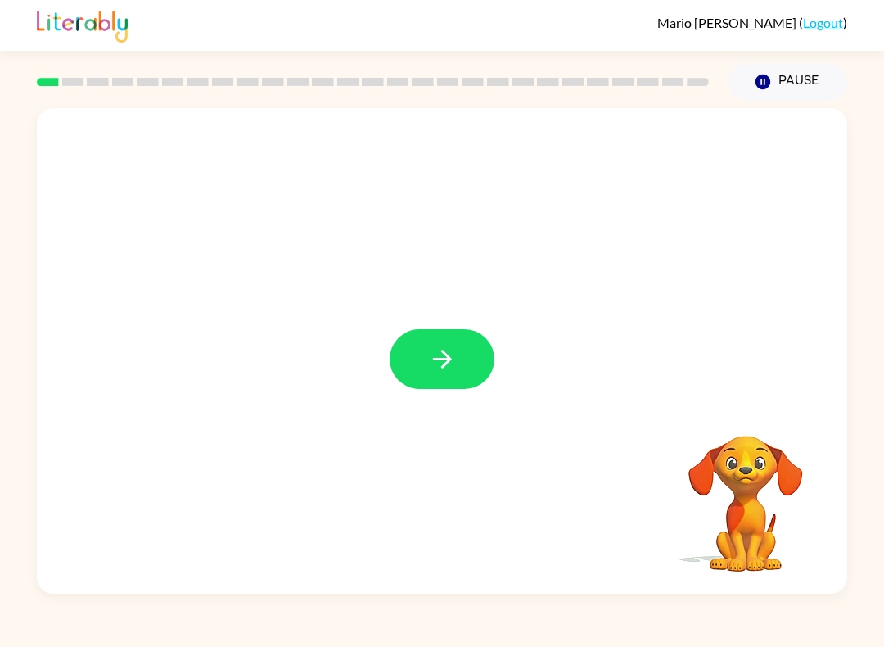
click at [455, 363] on icon "button" at bounding box center [442, 359] width 29 height 29
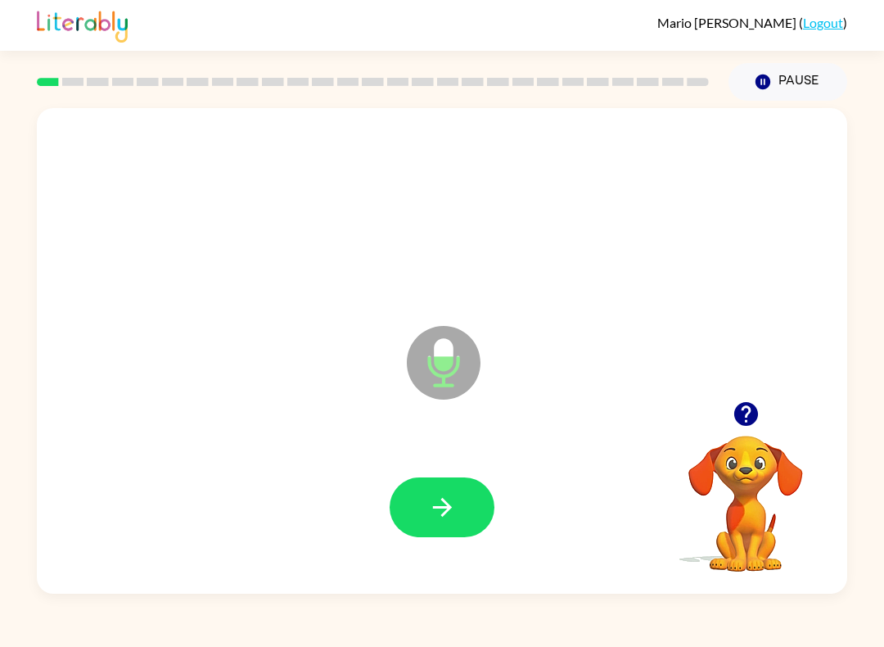
click at [456, 501] on icon "button" at bounding box center [442, 507] width 29 height 29
click at [444, 509] on icon "button" at bounding box center [442, 507] width 29 height 29
click at [456, 493] on icon "button" at bounding box center [442, 507] width 29 height 29
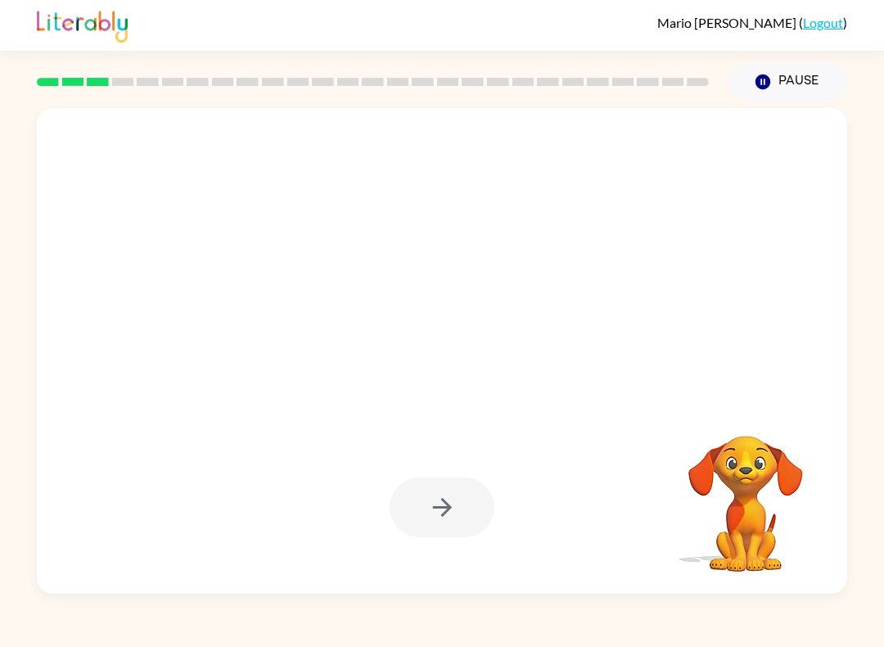
click at [804, 81] on button "Pause Pause" at bounding box center [787, 82] width 119 height 38
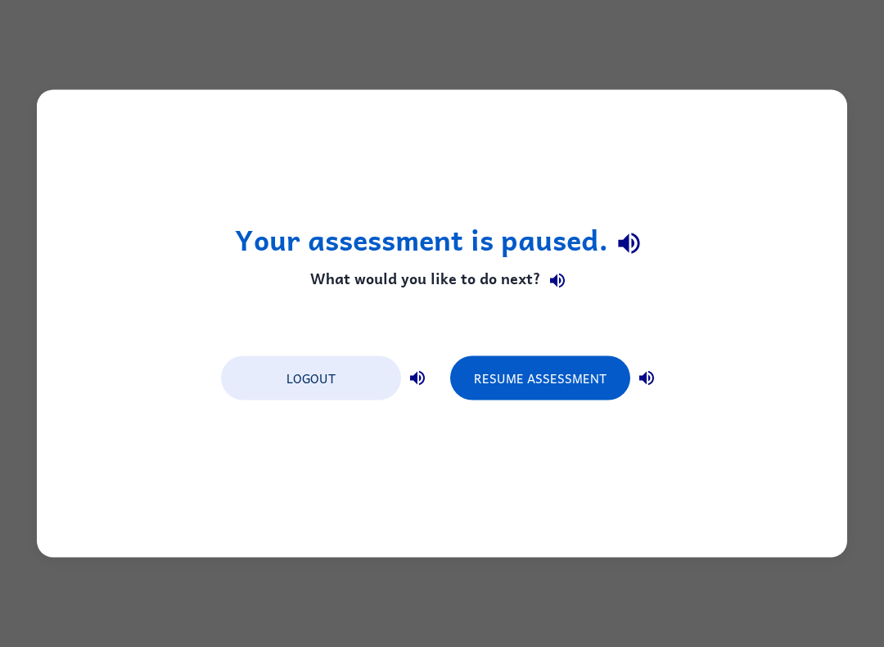
click at [536, 380] on button "Resume Assessment" at bounding box center [540, 378] width 180 height 44
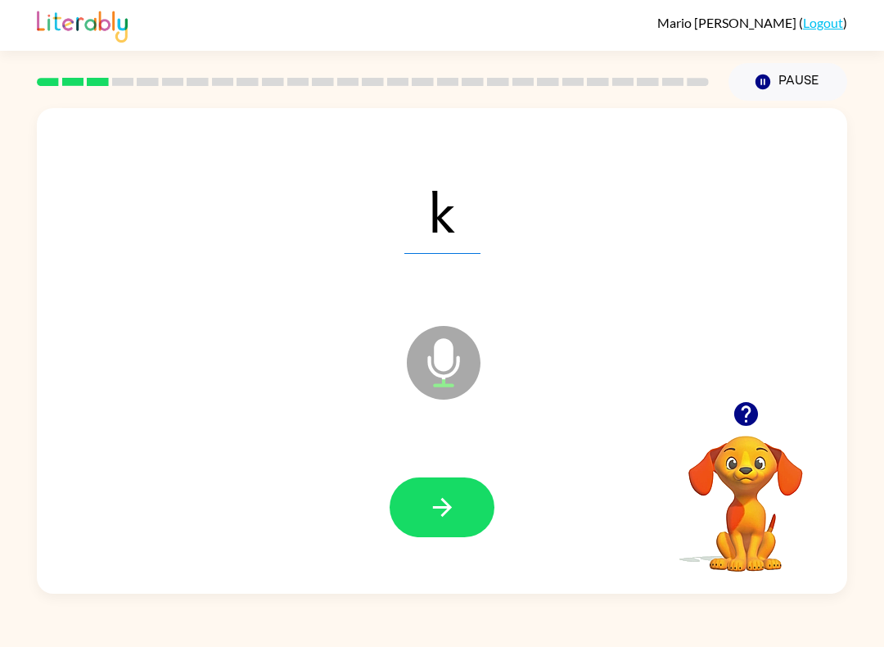
click at [437, 500] on icon "button" at bounding box center [442, 507] width 29 height 29
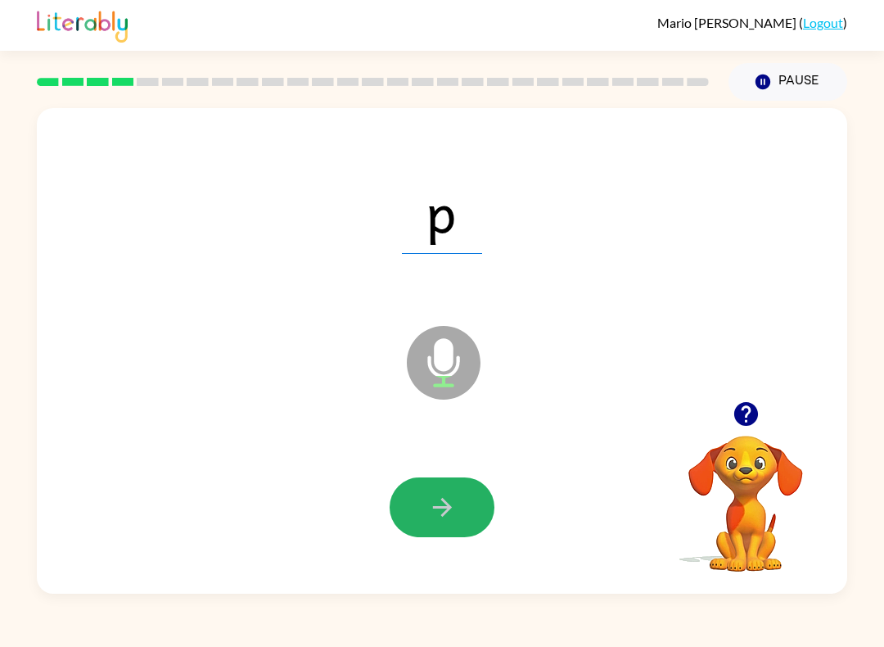
click at [465, 495] on button "button" at bounding box center [442, 507] width 105 height 60
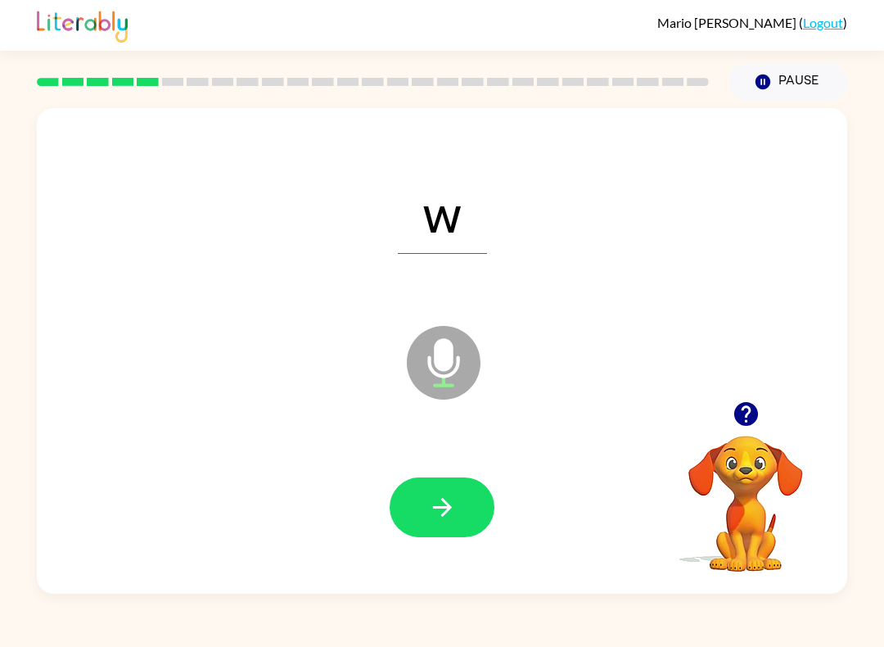
click at [460, 505] on button "button" at bounding box center [442, 507] width 105 height 60
click at [437, 495] on icon "button" at bounding box center [442, 507] width 29 height 29
click at [458, 504] on button "button" at bounding box center [442, 507] width 105 height 60
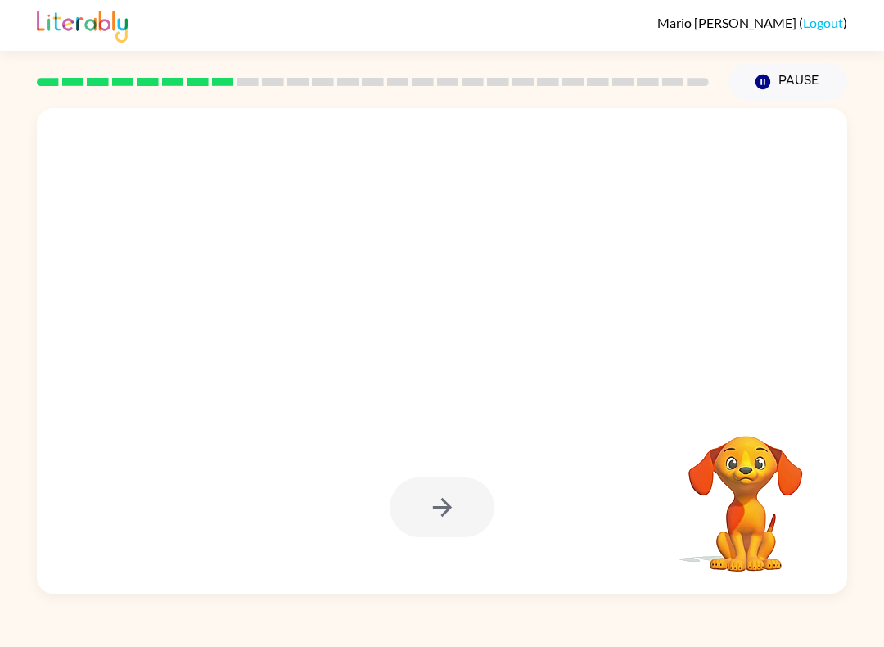
click at [807, 81] on button "Pause Pause" at bounding box center [787, 82] width 119 height 38
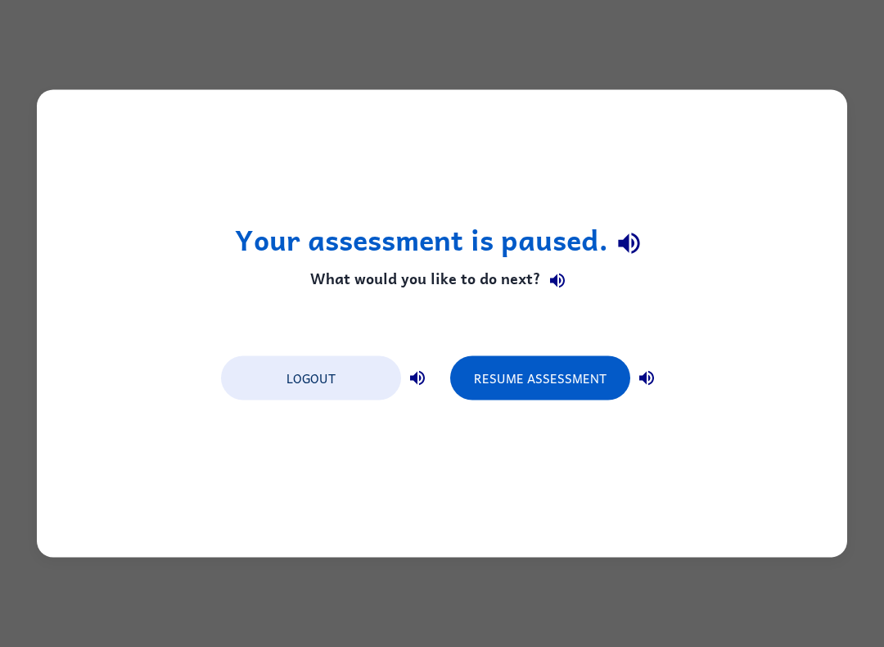
click at [567, 375] on button "Resume Assessment" at bounding box center [540, 378] width 180 height 44
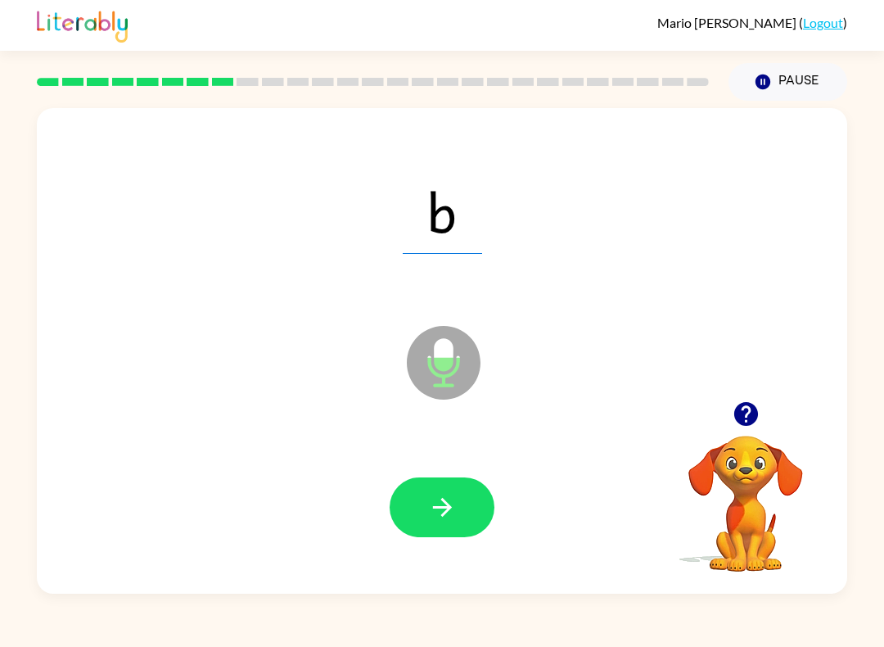
click at [460, 516] on button "button" at bounding box center [442, 507] width 105 height 60
click at [453, 502] on icon "button" at bounding box center [442, 507] width 29 height 29
click at [451, 533] on button "button" at bounding box center [442, 507] width 105 height 60
click at [460, 499] on button "button" at bounding box center [442, 507] width 105 height 60
click at [484, 506] on button "button" at bounding box center [442, 507] width 105 height 60
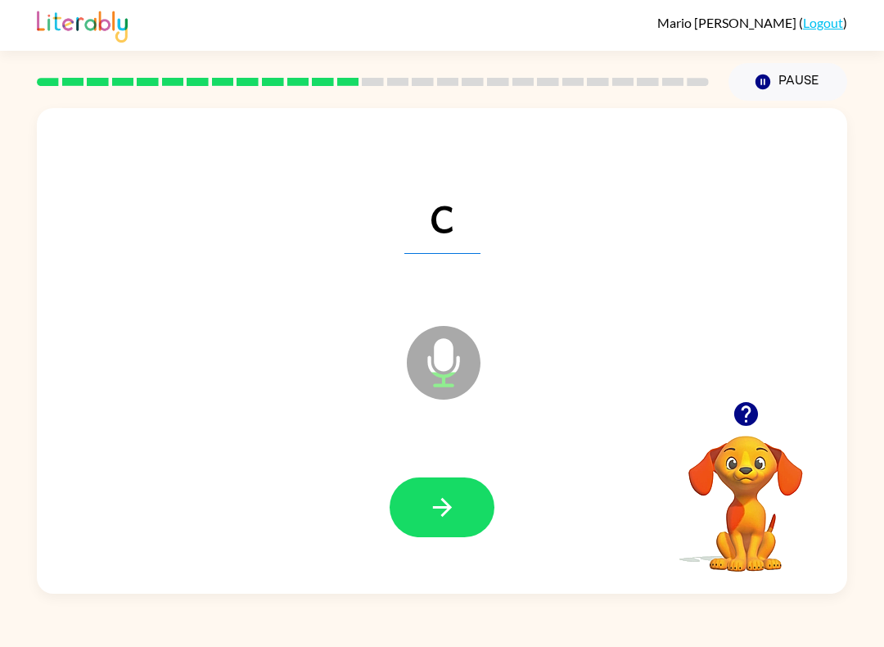
click at [458, 511] on button "button" at bounding box center [442, 507] width 105 height 60
click at [476, 511] on button "button" at bounding box center [442, 507] width 105 height 60
click at [457, 509] on button "button" at bounding box center [442, 507] width 105 height 60
click at [472, 498] on button "button" at bounding box center [442, 507] width 105 height 60
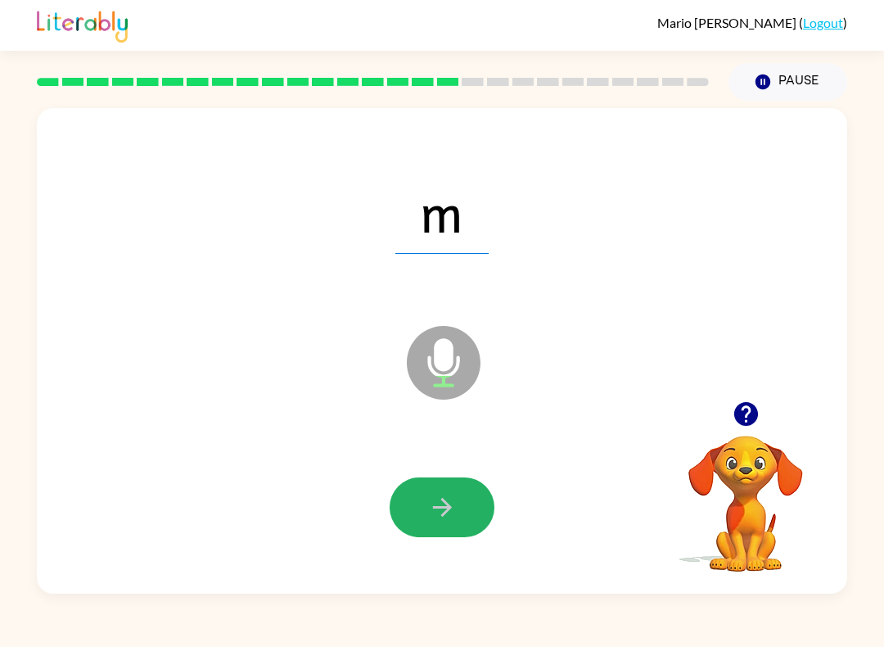
click at [469, 493] on button "button" at bounding box center [442, 507] width 105 height 60
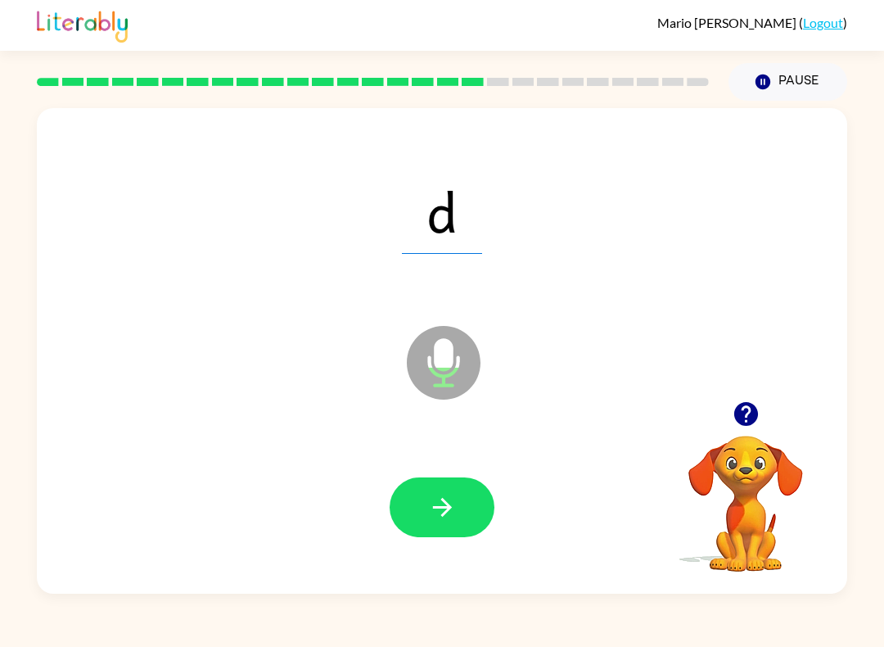
click at [458, 486] on button "button" at bounding box center [442, 507] width 105 height 60
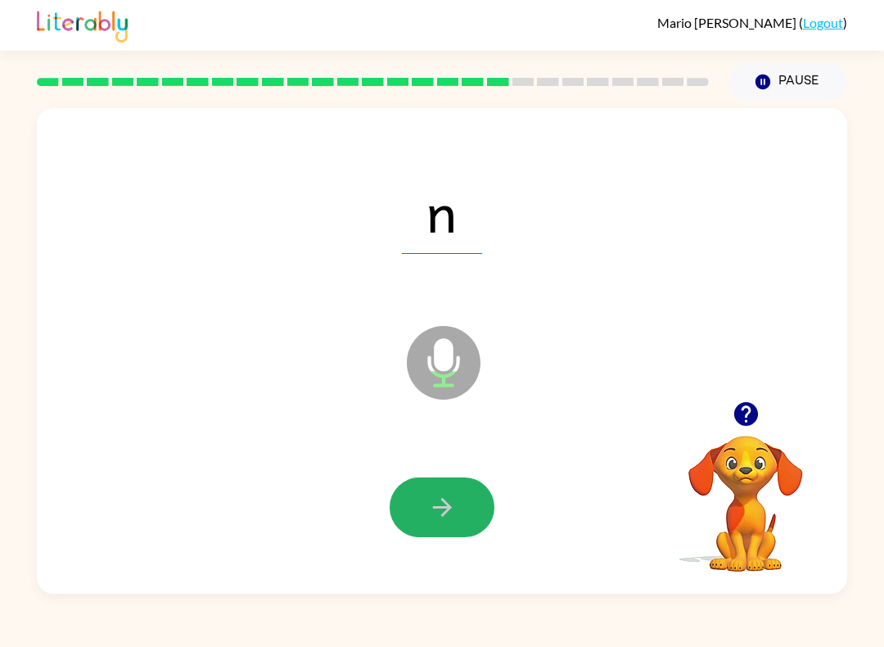
click at [454, 511] on icon "button" at bounding box center [442, 507] width 29 height 29
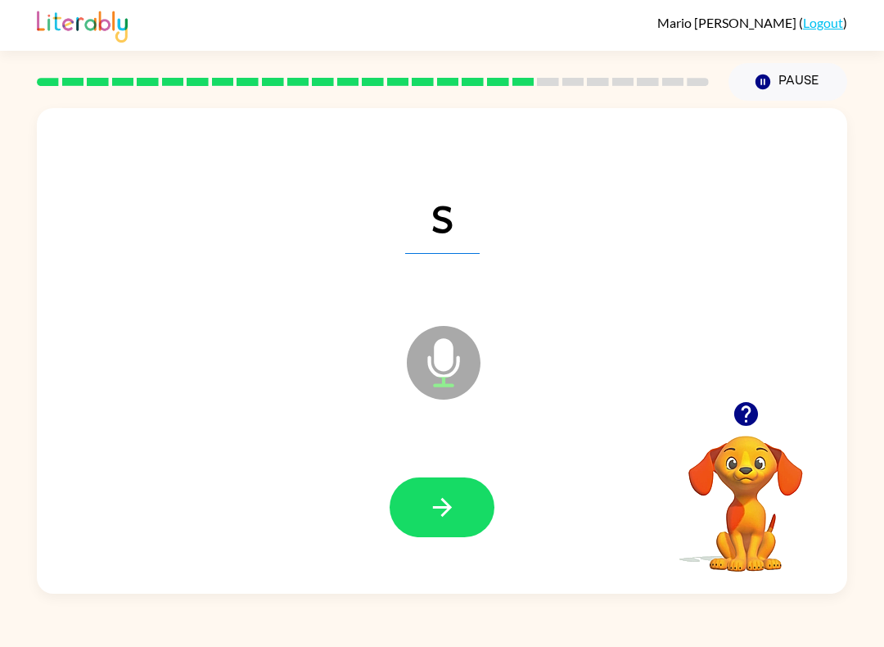
click at [473, 497] on button "button" at bounding box center [442, 507] width 105 height 60
click at [457, 519] on button "button" at bounding box center [442, 507] width 105 height 60
click at [453, 517] on icon "button" at bounding box center [442, 507] width 29 height 29
click at [453, 503] on icon "button" at bounding box center [442, 507] width 29 height 29
click at [789, 85] on button "Pause Pause" at bounding box center [787, 82] width 119 height 38
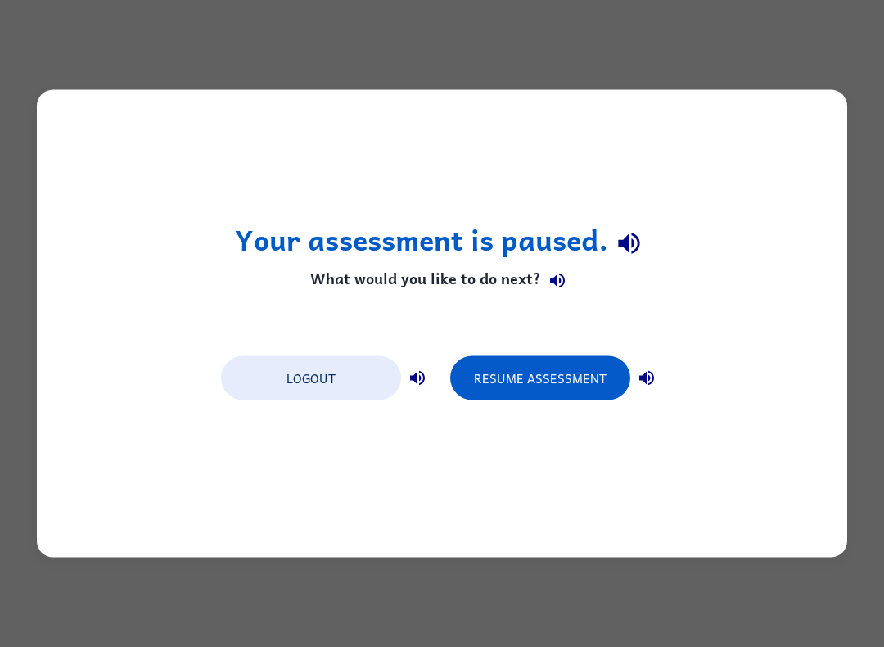
click at [570, 376] on button "Resume Assessment" at bounding box center [540, 378] width 180 height 44
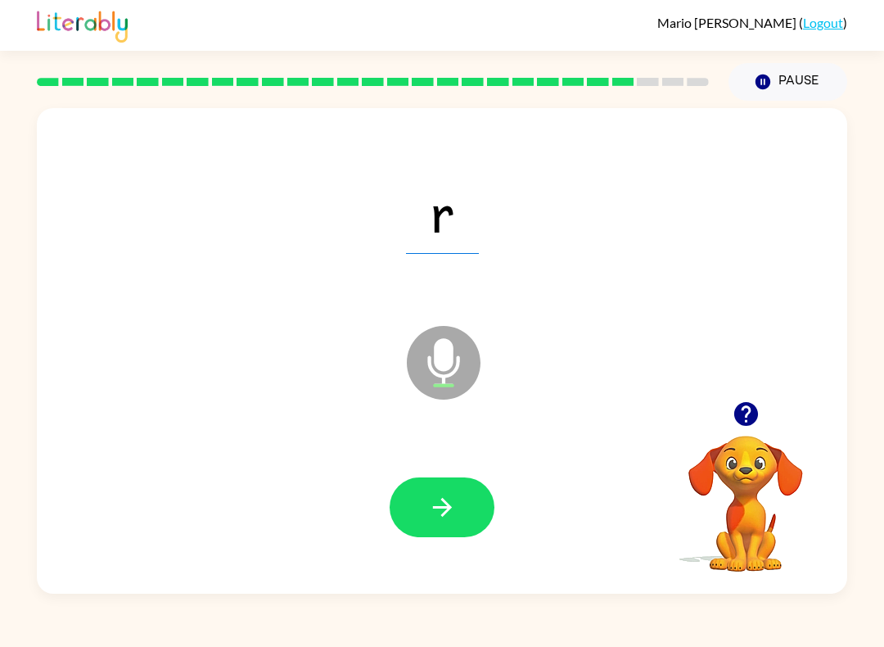
click at [439, 496] on icon "button" at bounding box center [442, 507] width 29 height 29
click at [476, 485] on button "button" at bounding box center [442, 507] width 105 height 60
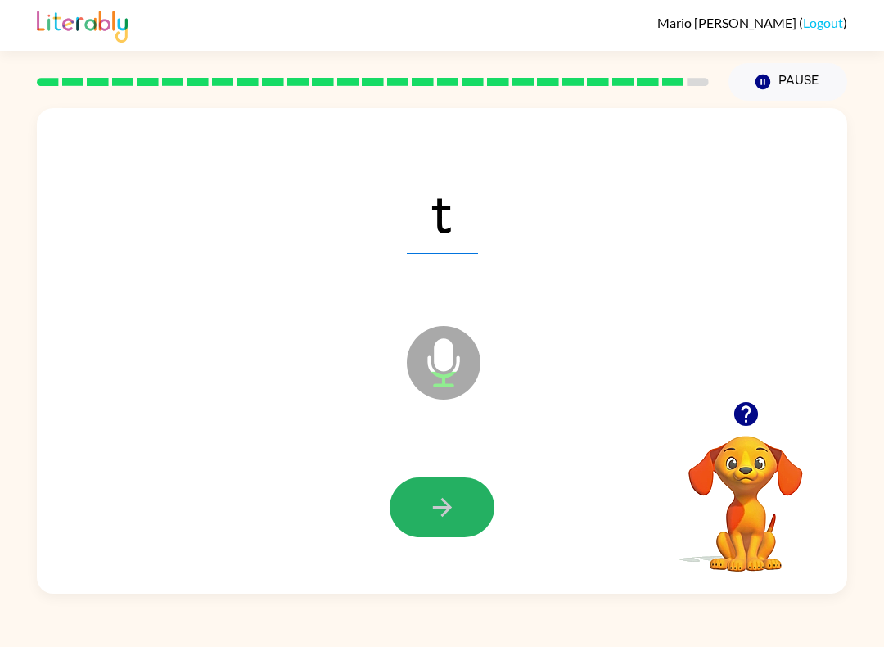
click at [453, 516] on icon "button" at bounding box center [442, 507] width 29 height 29
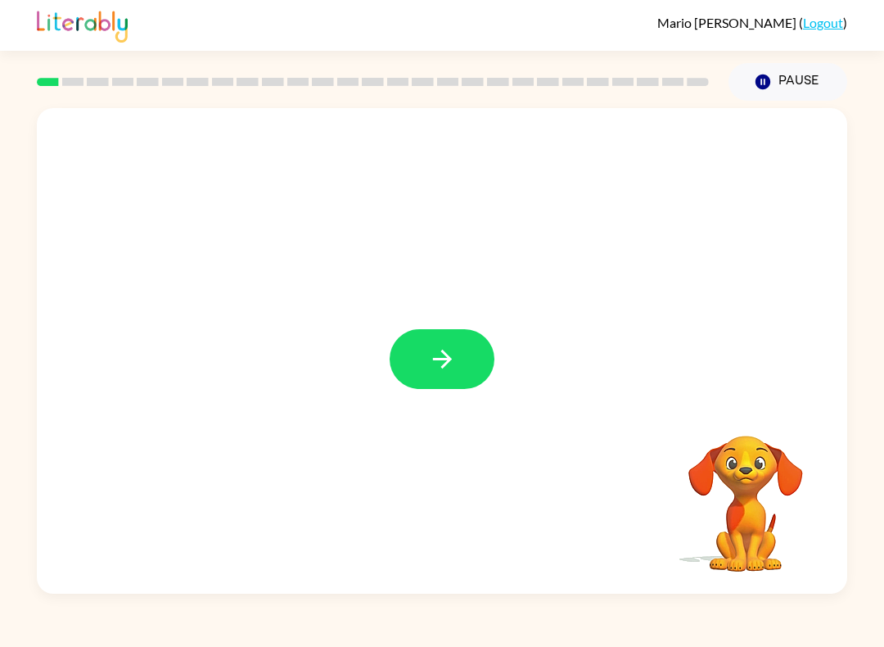
click at [461, 354] on button "button" at bounding box center [442, 359] width 105 height 60
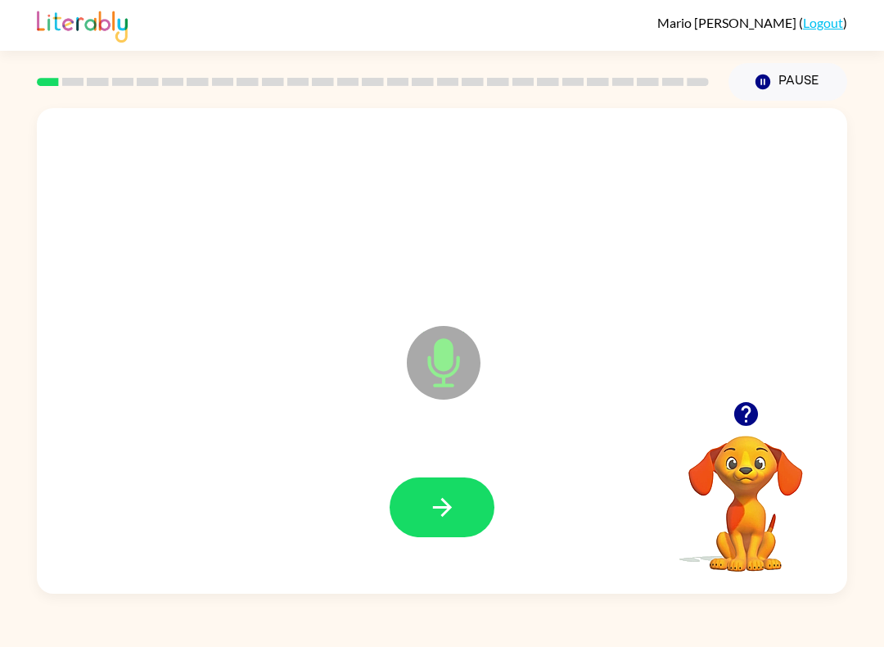
click at [459, 506] on button "button" at bounding box center [442, 507] width 105 height 60
click at [455, 504] on icon "button" at bounding box center [442, 507] width 29 height 29
click at [460, 496] on button "button" at bounding box center [442, 507] width 105 height 60
click at [459, 507] on button "button" at bounding box center [442, 507] width 105 height 60
click at [450, 508] on icon "button" at bounding box center [441, 507] width 19 height 19
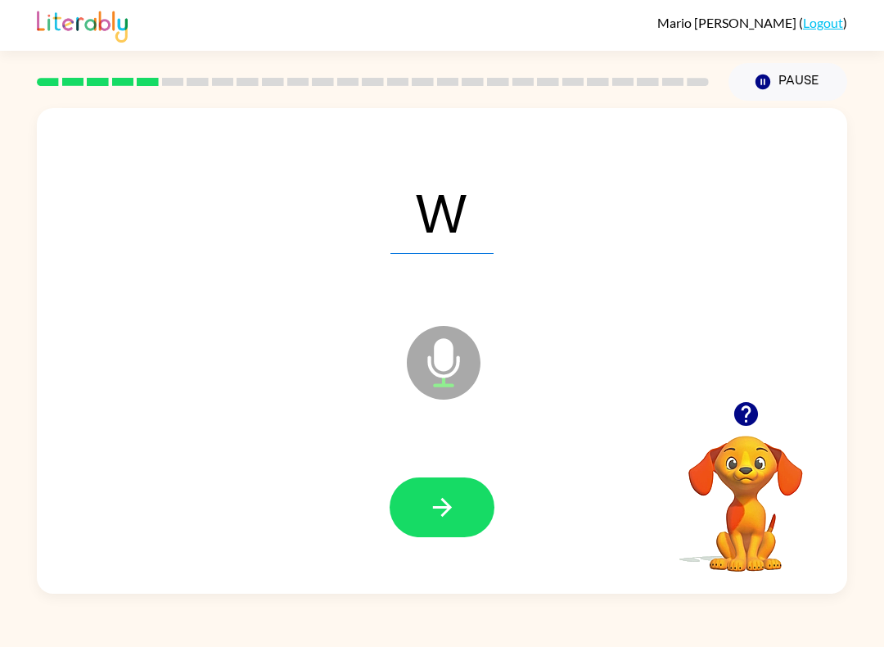
click at [812, 80] on button "Pause Pause" at bounding box center [787, 82] width 119 height 38
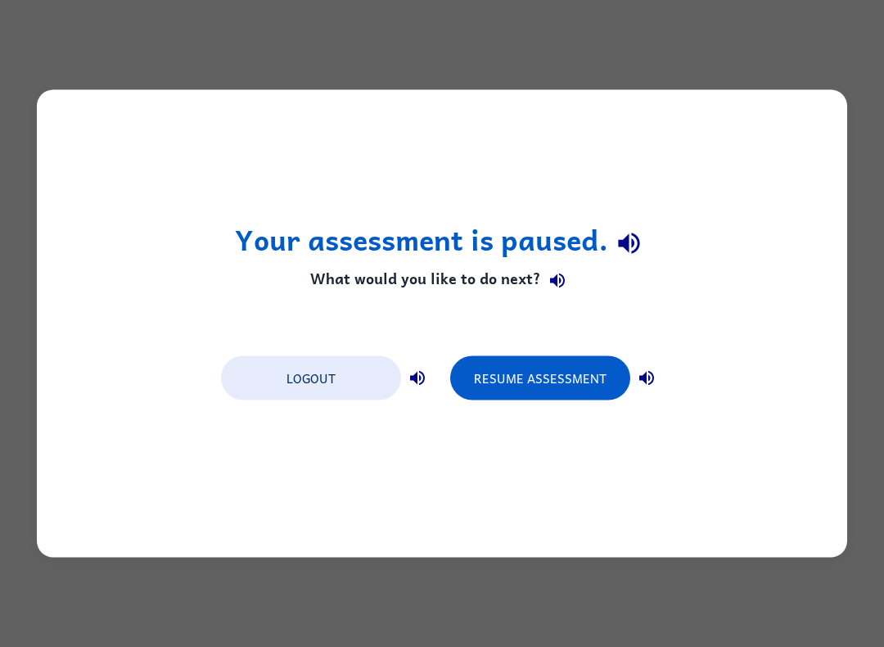
click at [570, 395] on button "Resume Assessment" at bounding box center [540, 378] width 180 height 44
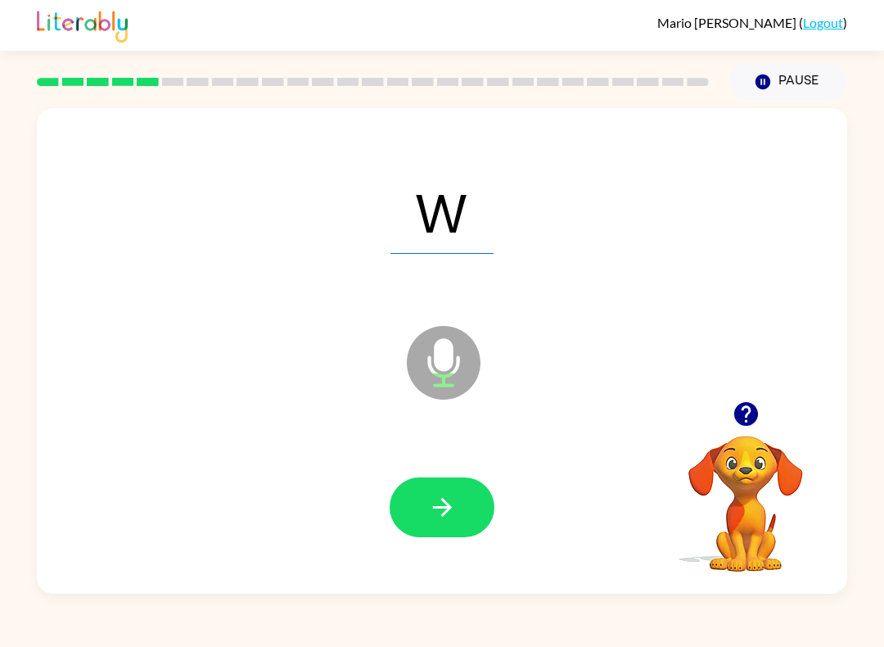
click at [455, 504] on icon "button" at bounding box center [442, 507] width 29 height 29
click at [454, 503] on icon "button" at bounding box center [442, 507] width 29 height 29
click at [461, 507] on button "button" at bounding box center [442, 507] width 105 height 60
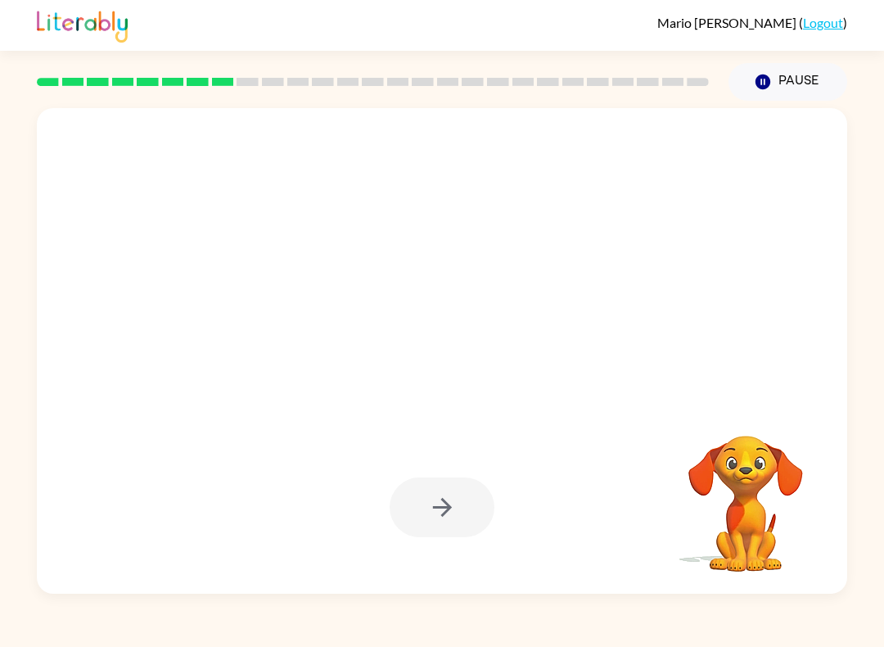
click at [810, 77] on button "Pause Pause" at bounding box center [787, 82] width 119 height 38
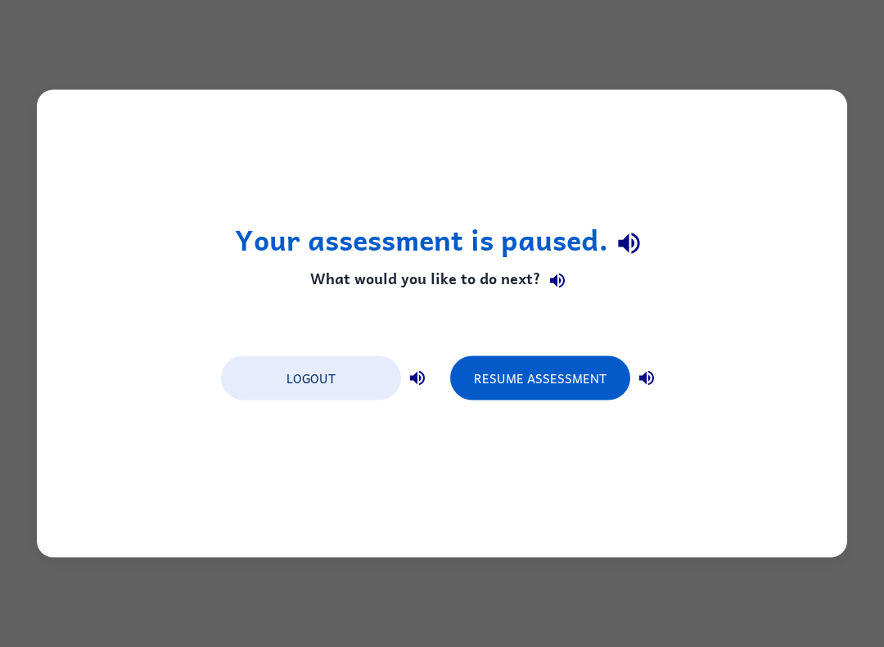
click at [550, 372] on button "Resume Assessment" at bounding box center [540, 378] width 180 height 44
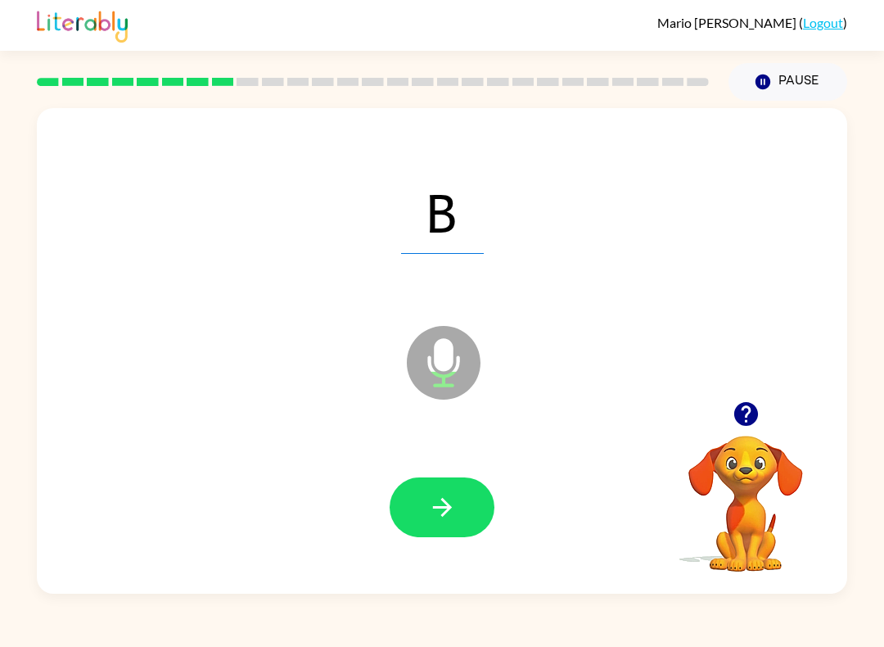
click at [453, 491] on button "button" at bounding box center [442, 507] width 105 height 60
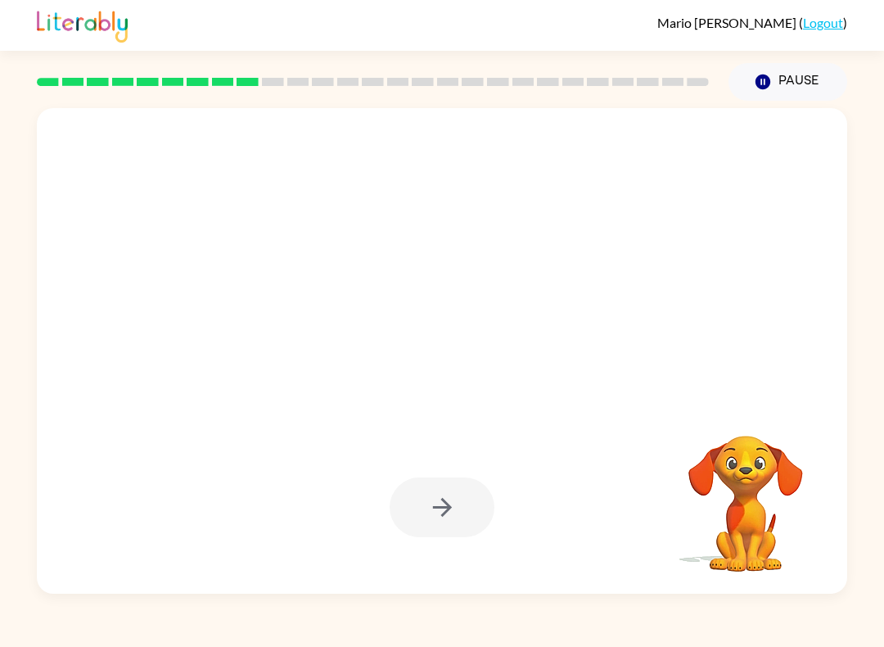
click at [800, 85] on button "Pause Pause" at bounding box center [787, 82] width 119 height 38
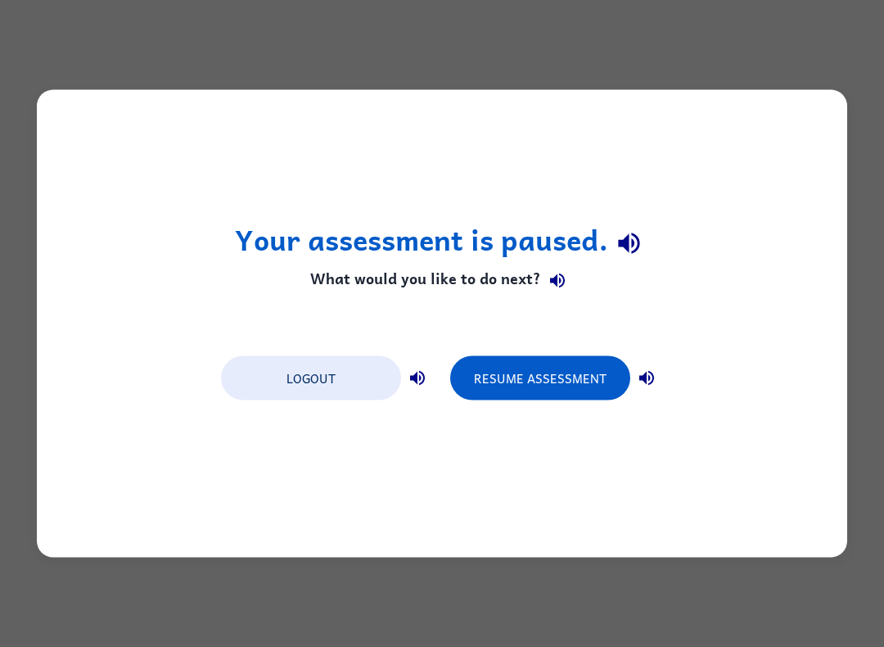
click at [544, 373] on button "Resume Assessment" at bounding box center [540, 378] width 180 height 44
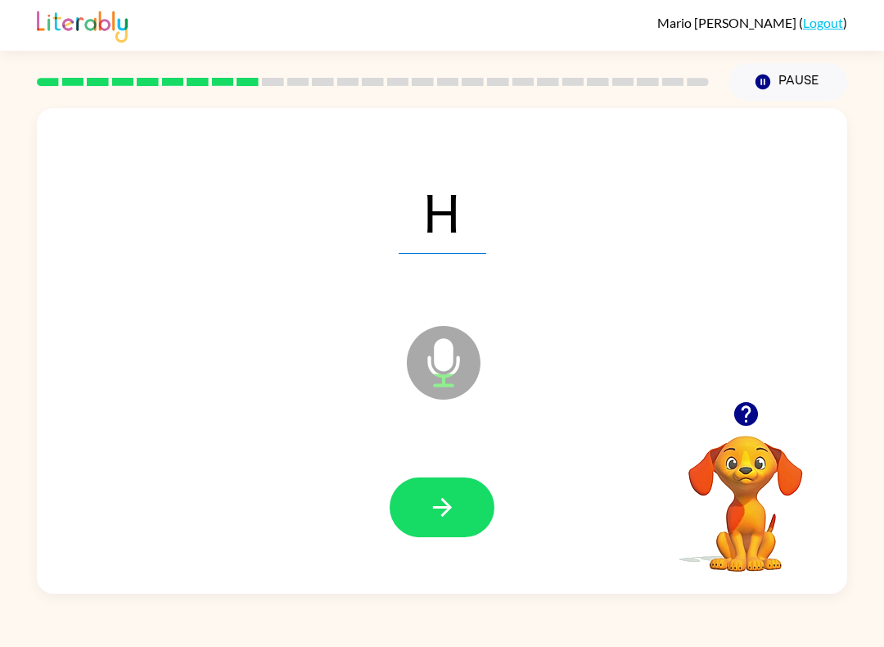
click at [447, 505] on icon "button" at bounding box center [441, 507] width 19 height 19
click at [463, 498] on button "button" at bounding box center [442, 507] width 105 height 60
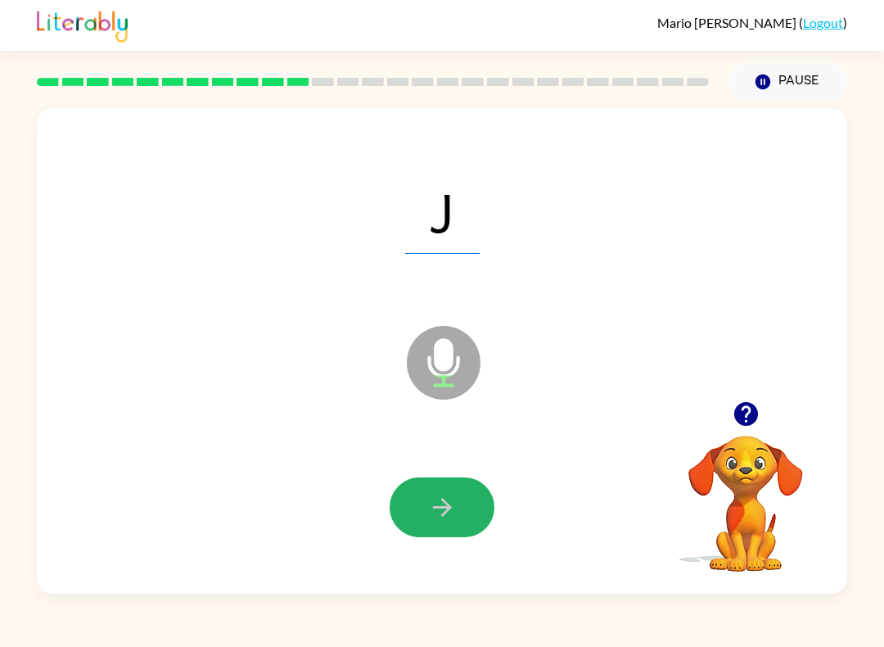
click at [438, 504] on icon "button" at bounding box center [442, 507] width 29 height 29
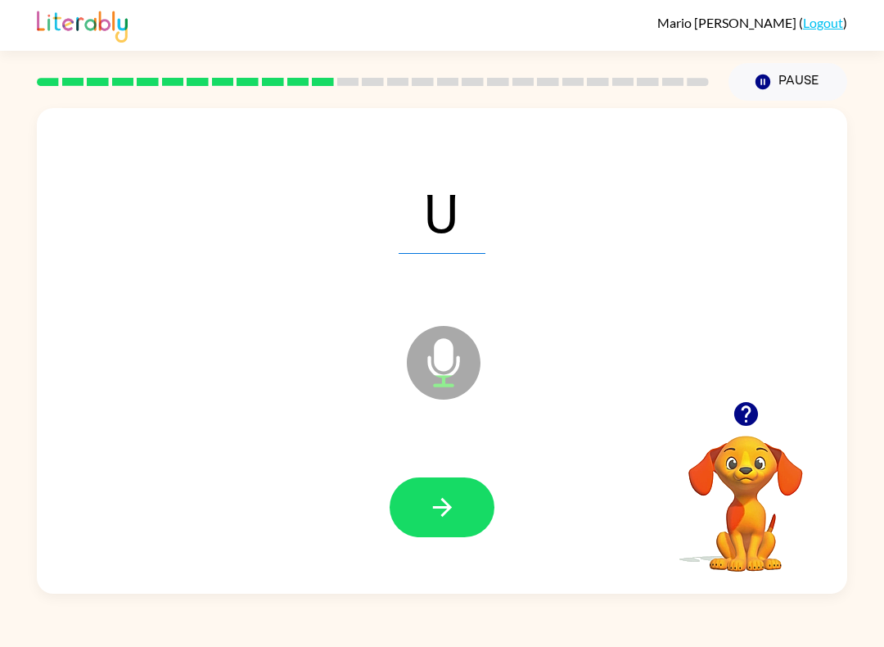
click at [453, 505] on icon "button" at bounding box center [442, 507] width 29 height 29
click at [462, 499] on button "button" at bounding box center [442, 507] width 105 height 60
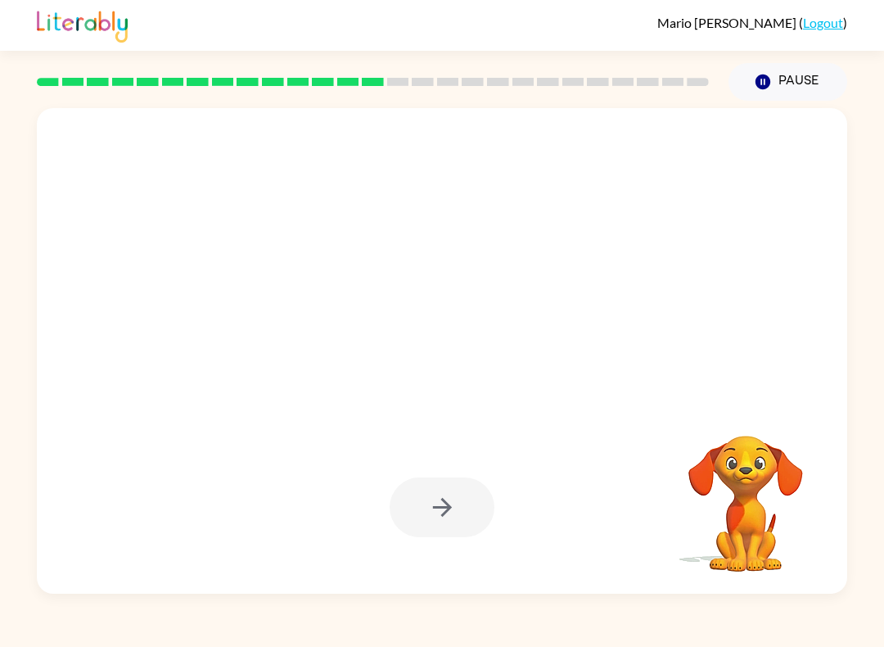
click at [805, 91] on button "Pause Pause" at bounding box center [787, 82] width 119 height 38
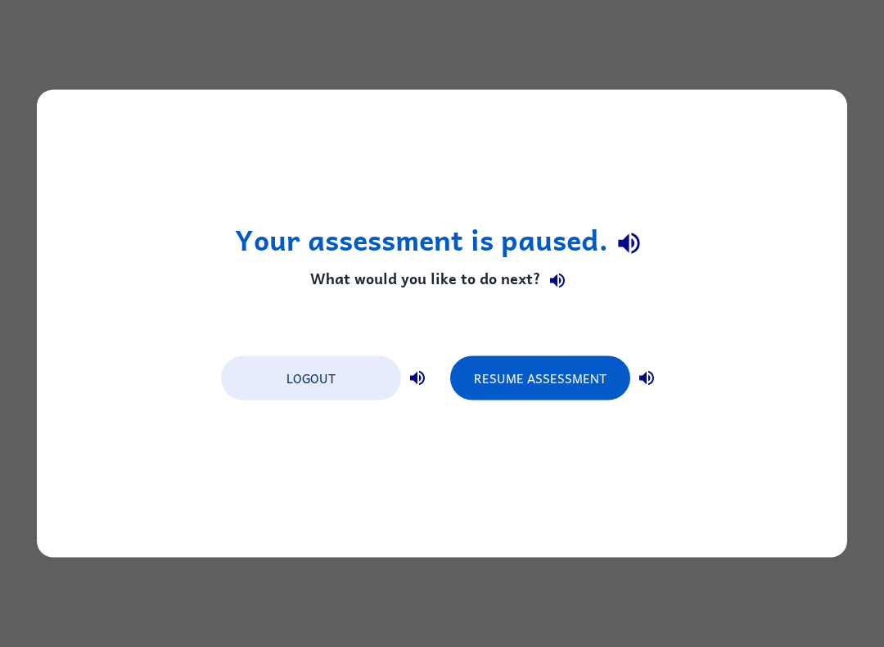
click at [563, 368] on button "Resume Assessment" at bounding box center [540, 378] width 180 height 44
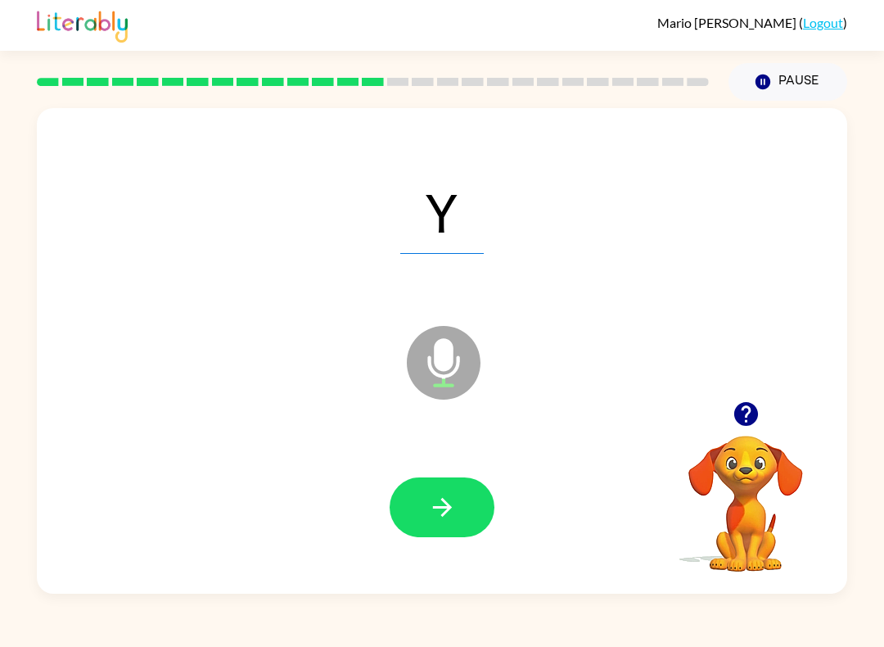
click at [431, 507] on icon "button" at bounding box center [442, 507] width 29 height 29
click at [449, 502] on icon "button" at bounding box center [442, 507] width 29 height 29
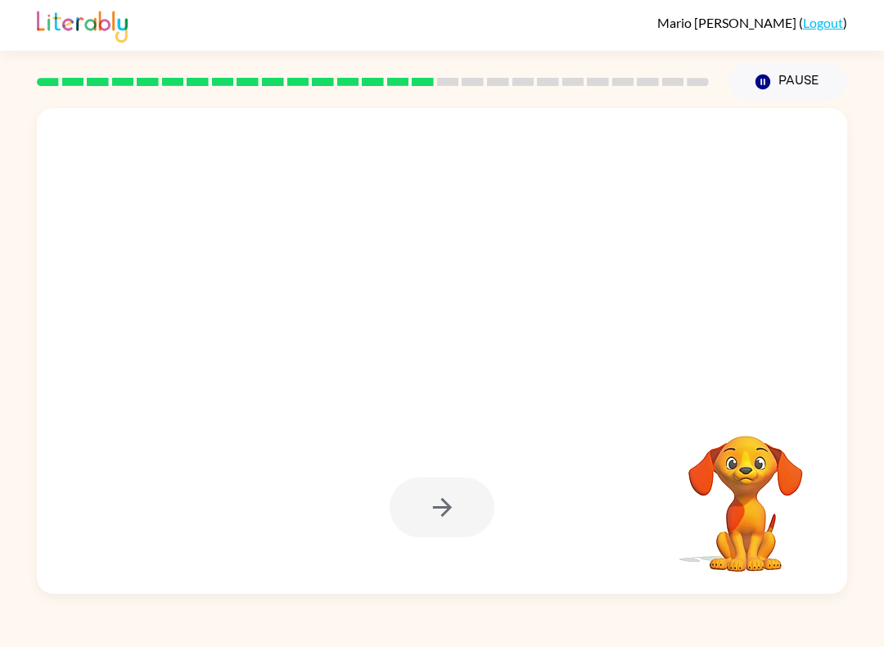
click at [801, 72] on button "Pause Pause" at bounding box center [787, 82] width 119 height 38
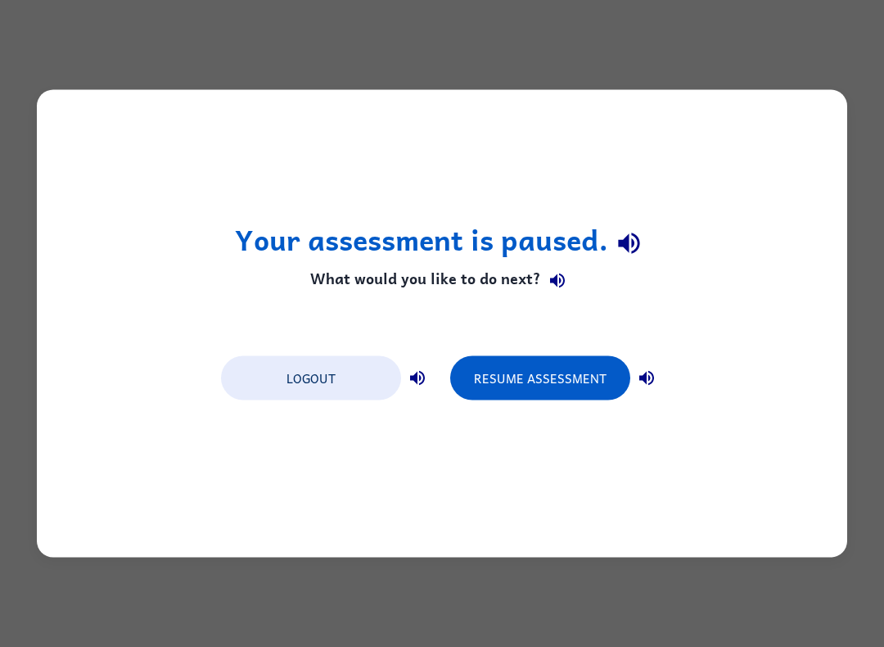
click at [524, 372] on button "Resume Assessment" at bounding box center [540, 378] width 180 height 44
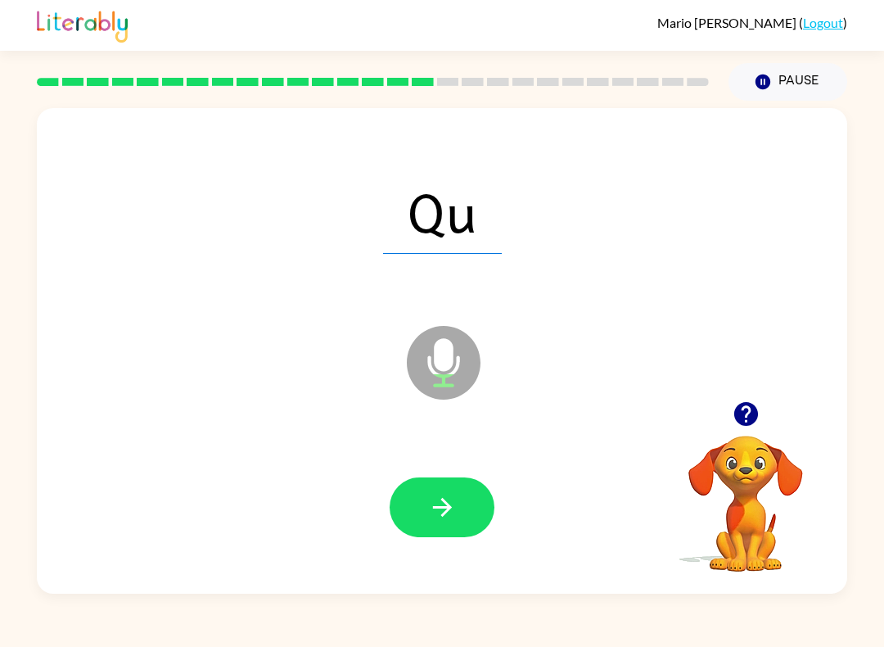
click at [441, 502] on icon "button" at bounding box center [442, 507] width 29 height 29
click at [444, 501] on icon "button" at bounding box center [441, 507] width 19 height 19
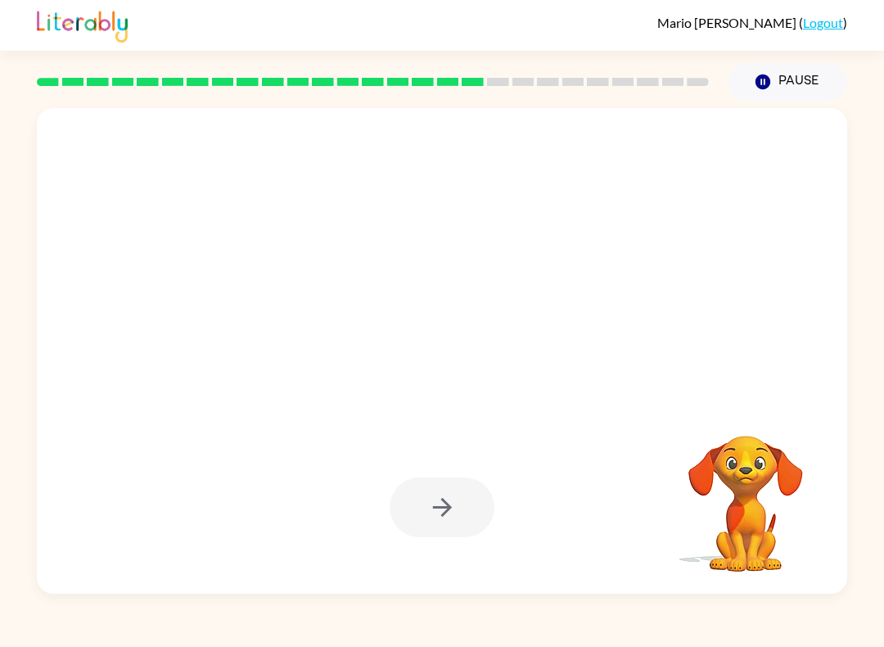
click at [809, 95] on button "Pause Pause" at bounding box center [787, 82] width 119 height 38
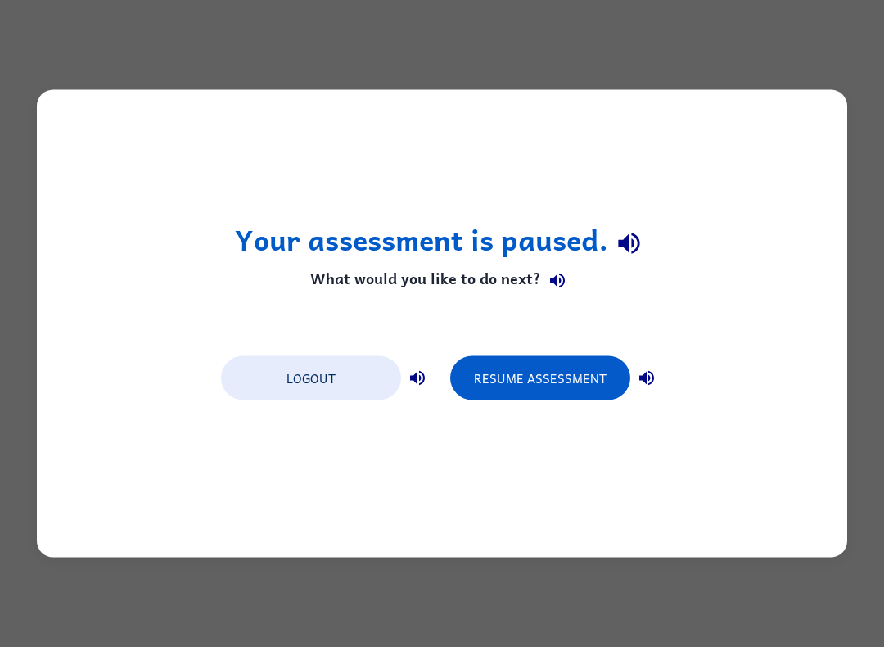
click at [533, 373] on button "Resume Assessment" at bounding box center [540, 378] width 180 height 44
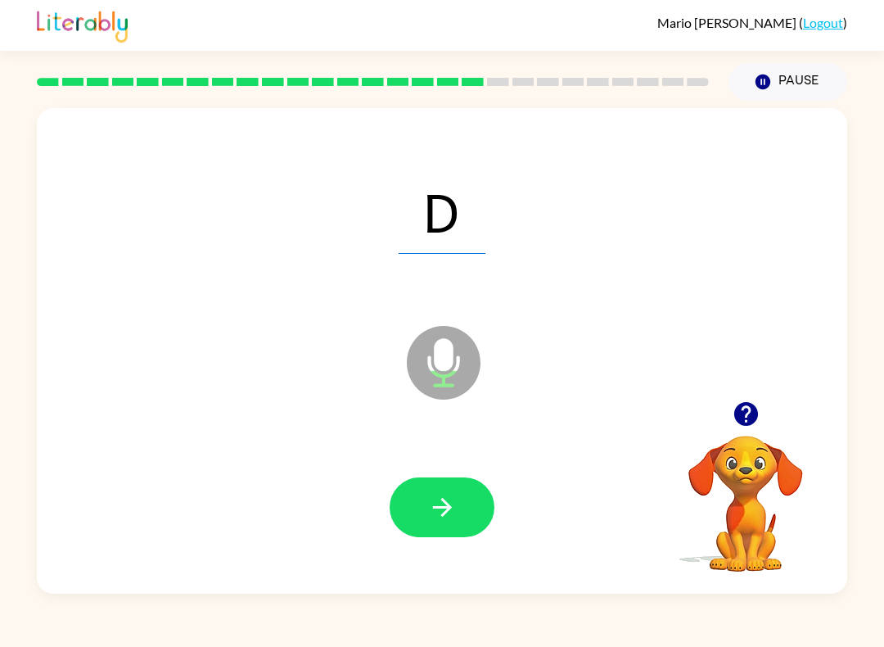
click at [448, 512] on icon "button" at bounding box center [442, 507] width 29 height 29
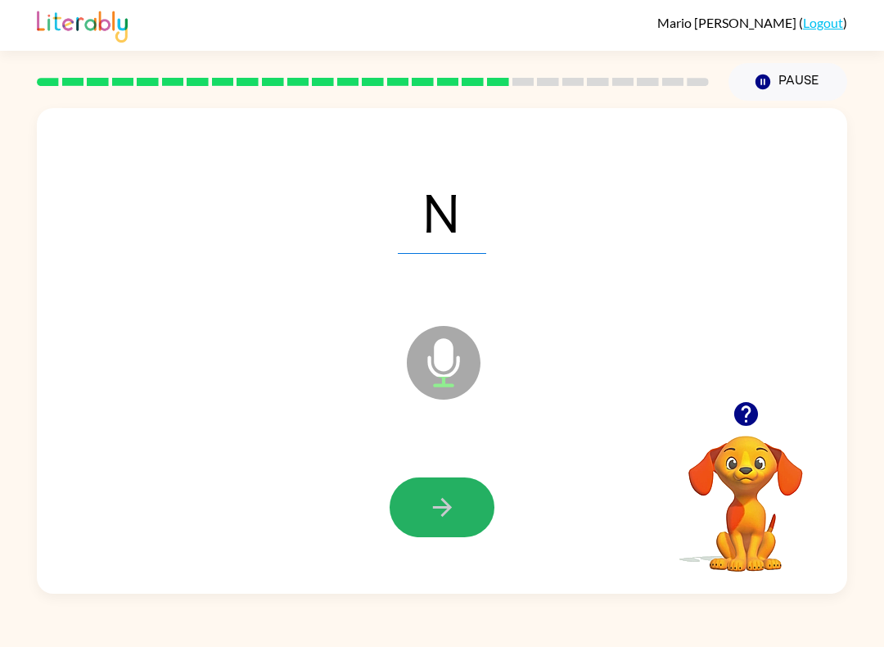
click at [455, 510] on icon "button" at bounding box center [442, 507] width 29 height 29
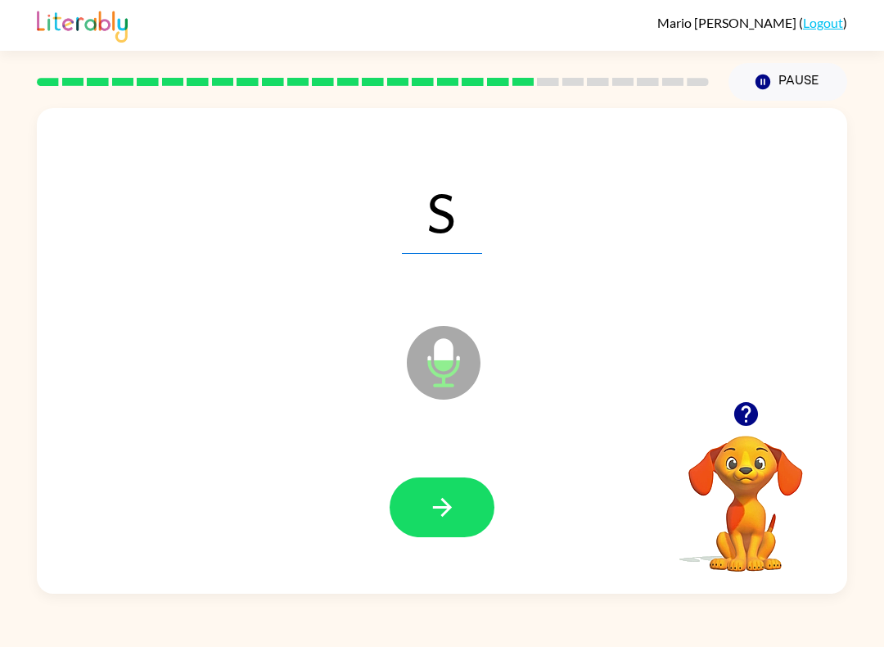
click at [471, 502] on button "button" at bounding box center [442, 507] width 105 height 60
click at [449, 505] on icon "button" at bounding box center [442, 507] width 29 height 29
click at [445, 518] on icon "button" at bounding box center [442, 507] width 29 height 29
click at [455, 509] on icon "button" at bounding box center [442, 507] width 29 height 29
click at [476, 510] on button "button" at bounding box center [442, 507] width 105 height 60
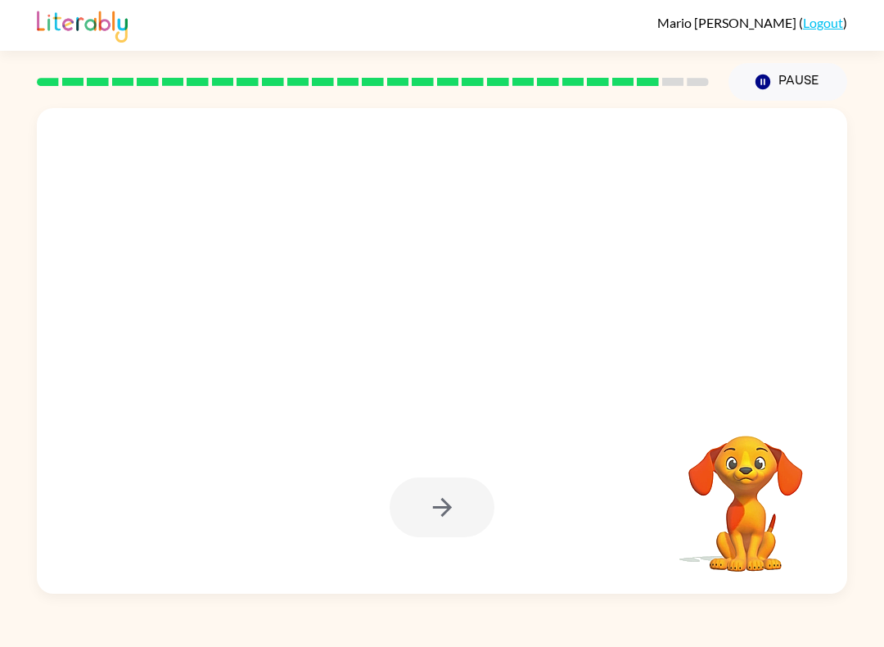
click at [811, 87] on button "Pause Pause" at bounding box center [787, 82] width 119 height 38
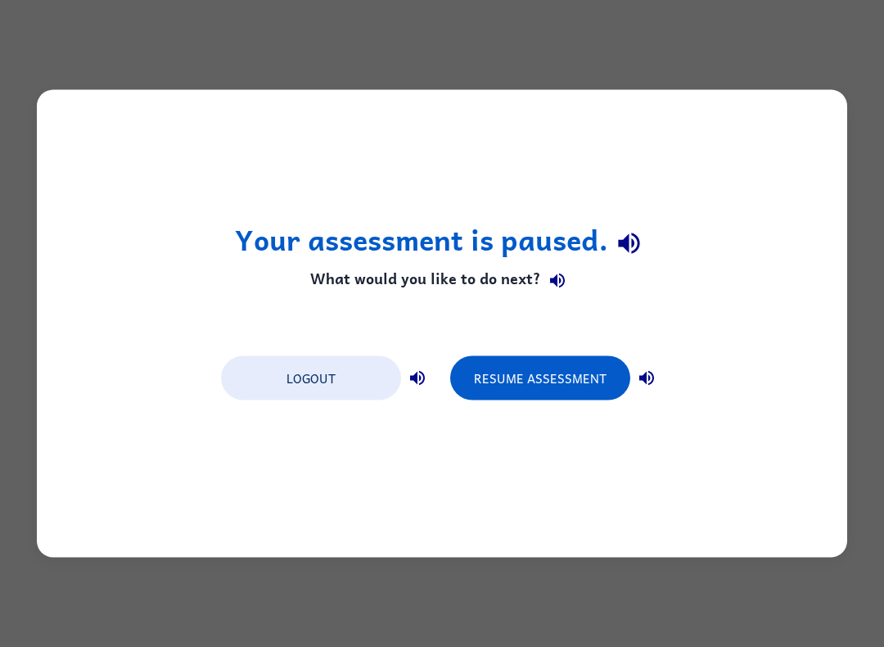
click at [546, 376] on button "Resume Assessment" at bounding box center [540, 378] width 180 height 44
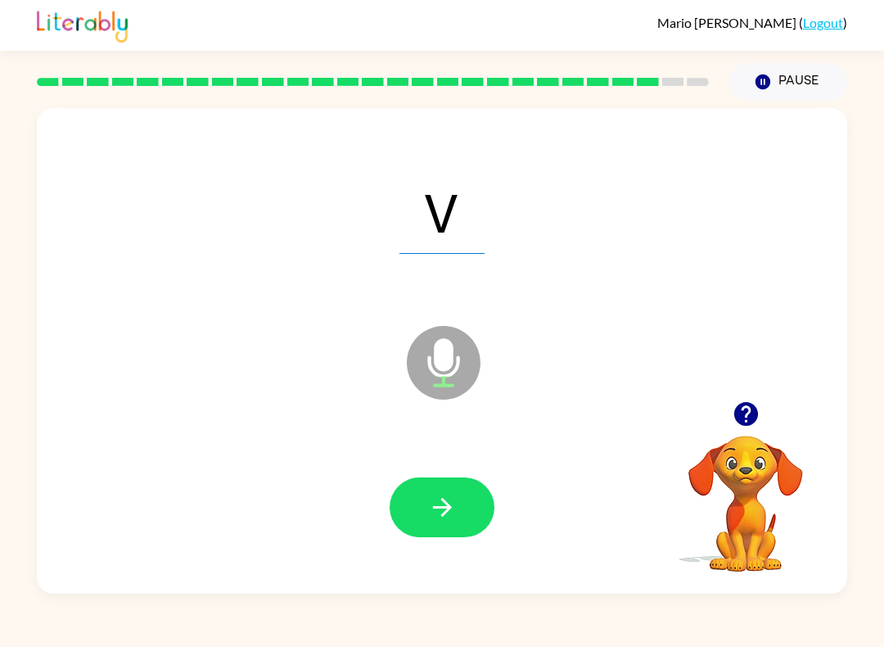
click at [451, 489] on button "button" at bounding box center [442, 507] width 105 height 60
click at [467, 503] on button "button" at bounding box center [442, 507] width 105 height 60
